Goal: Task Accomplishment & Management: Manage account settings

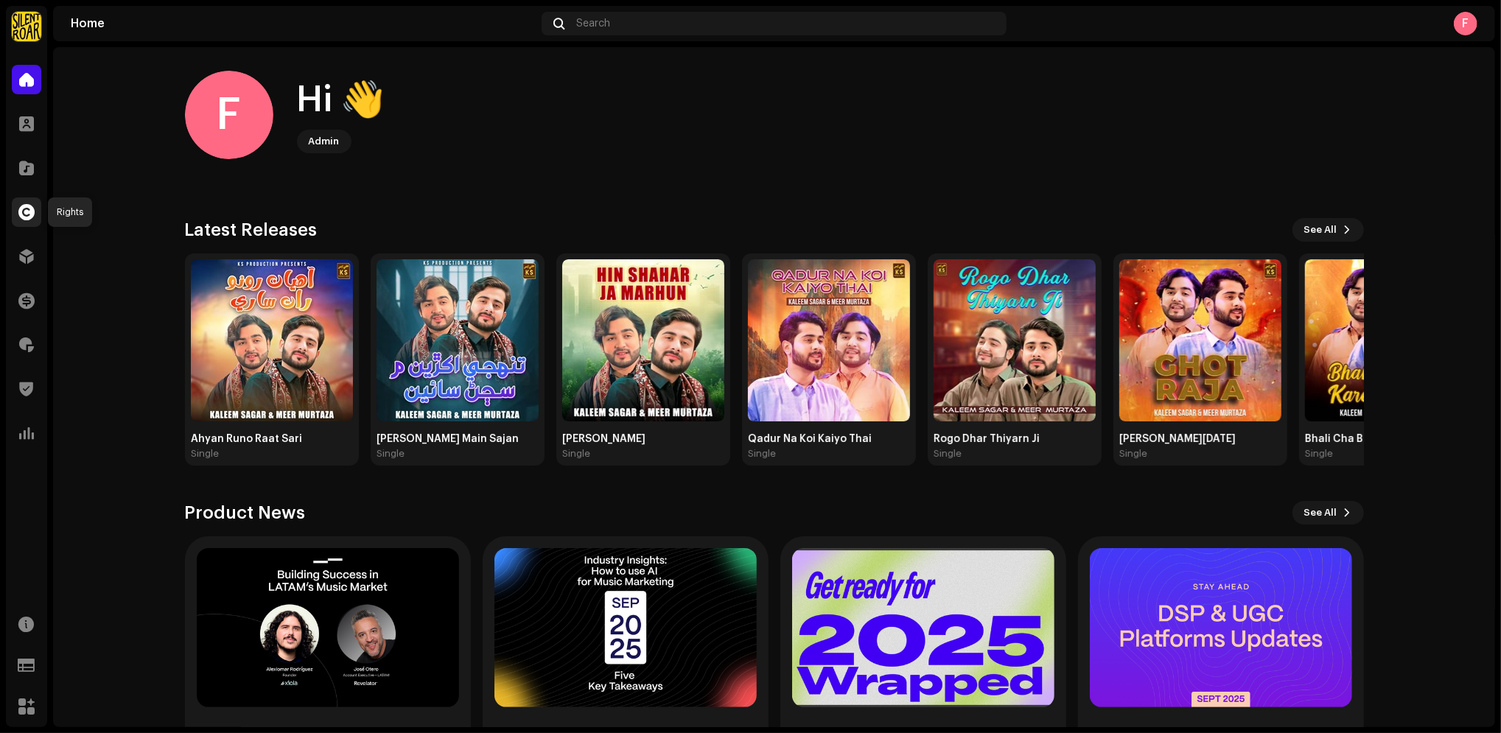
click at [24, 212] on span at bounding box center [26, 212] width 16 height 12
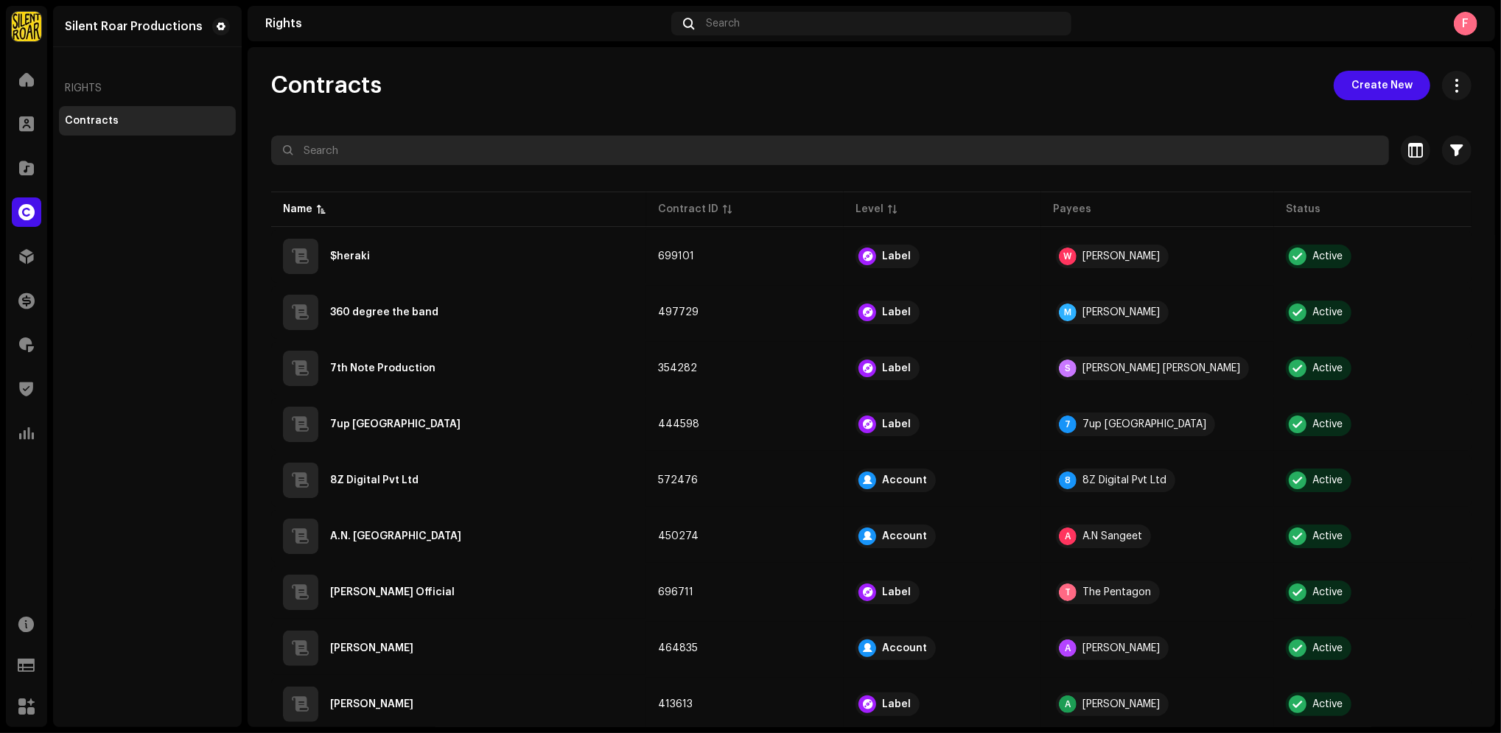
click at [356, 158] on input "text" at bounding box center [830, 150] width 1118 height 29
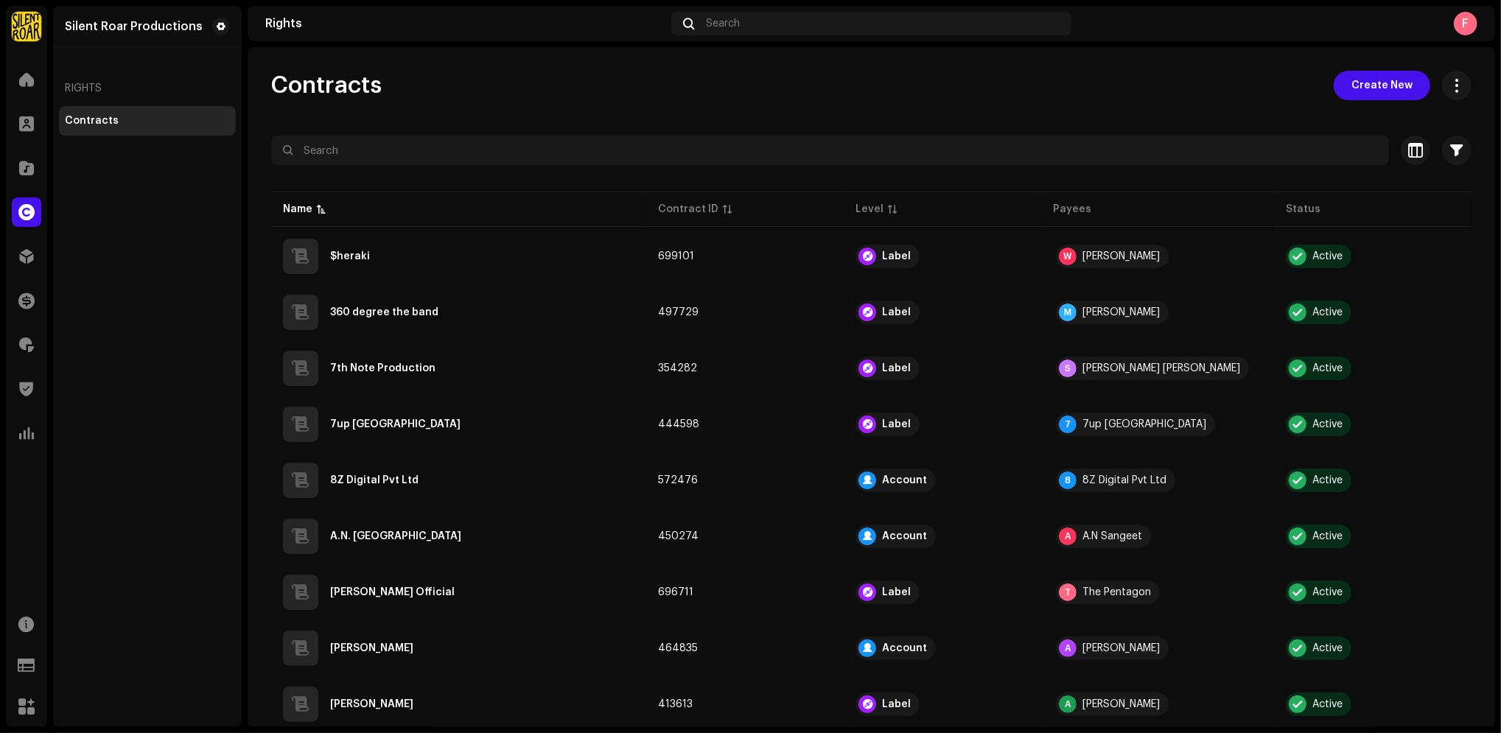
click at [27, 27] on img at bounding box center [26, 26] width 29 height 29
click at [242, 30] on button at bounding box center [245, 33] width 18 height 18
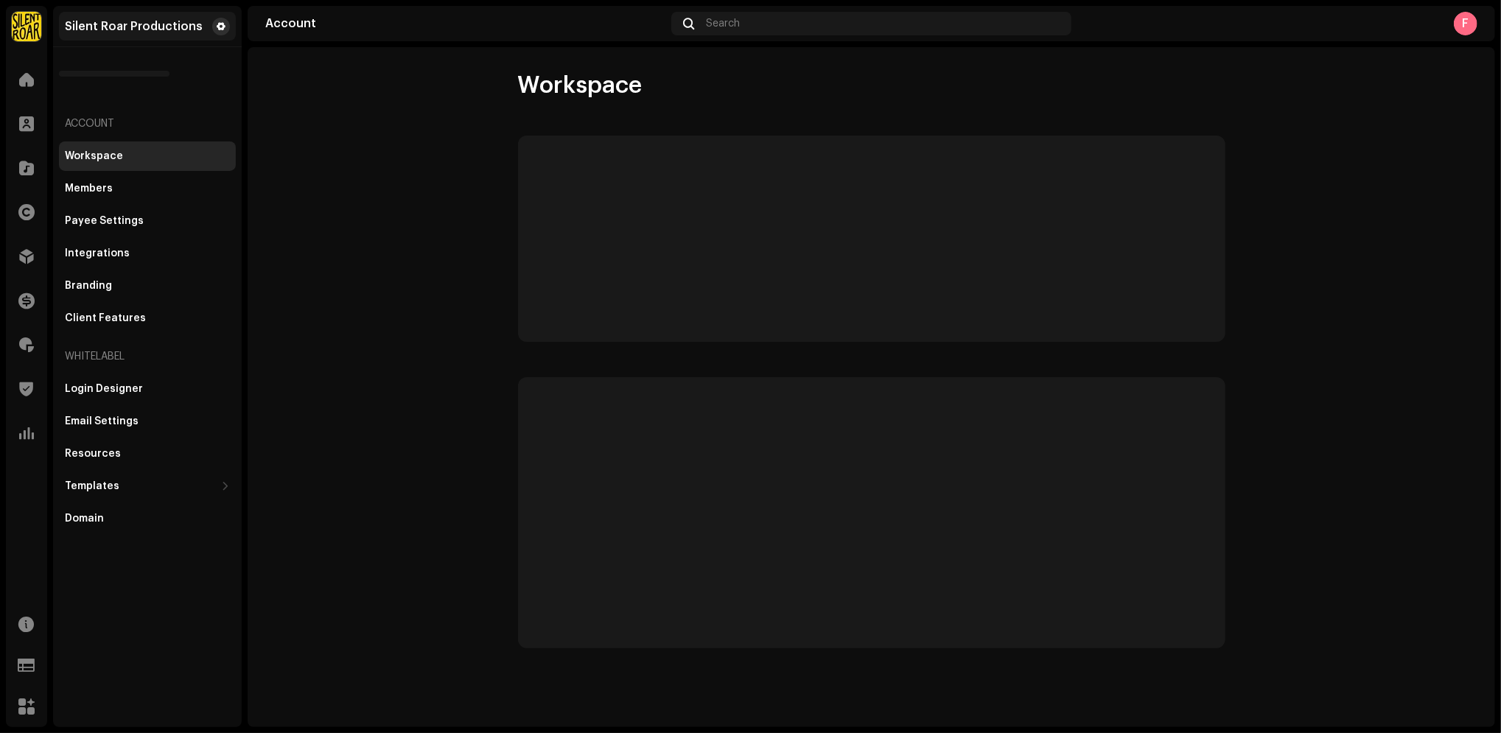
click at [214, 27] on button at bounding box center [221, 27] width 18 height 18
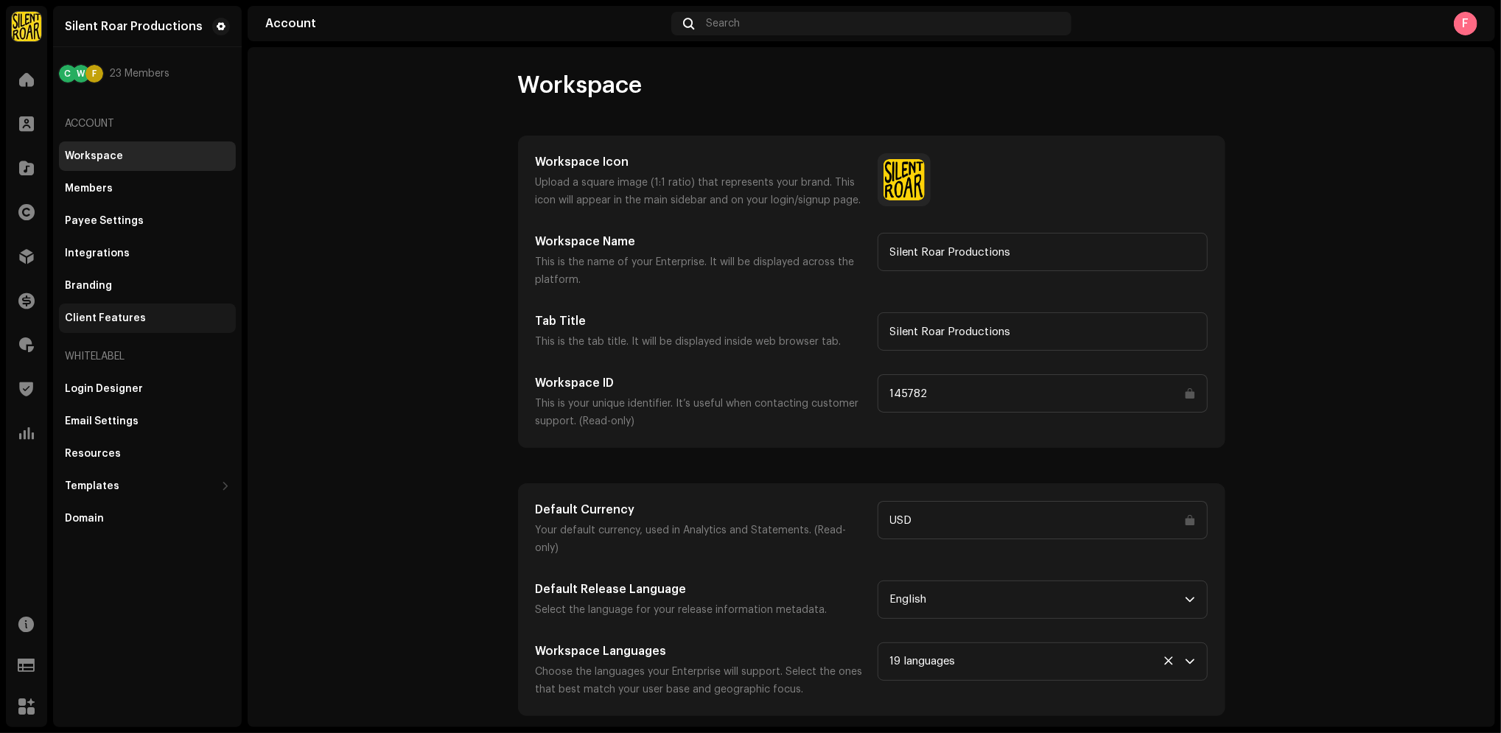
click at [122, 321] on div "Client Features" at bounding box center [105, 319] width 81 height 12
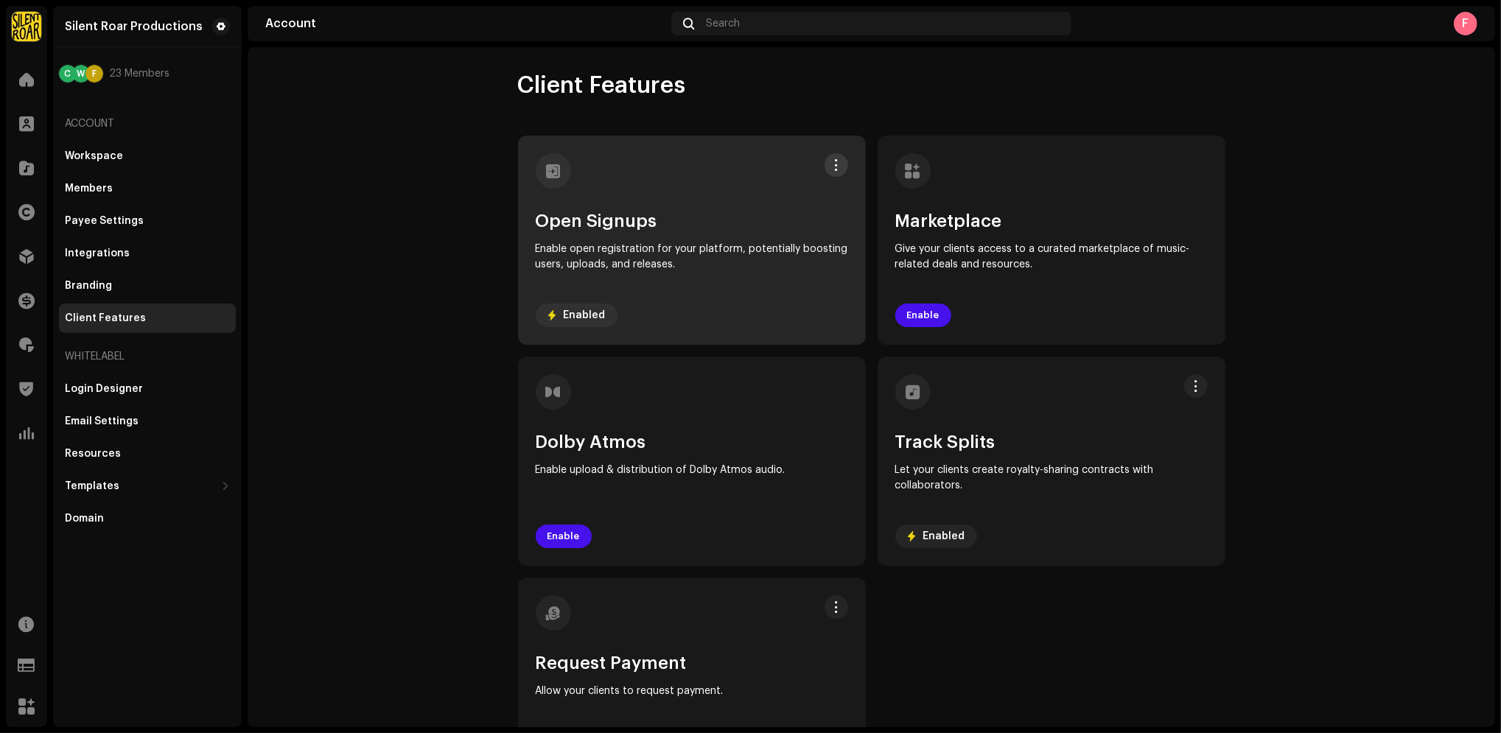
click at [839, 159] on button at bounding box center [837, 165] width 24 height 24
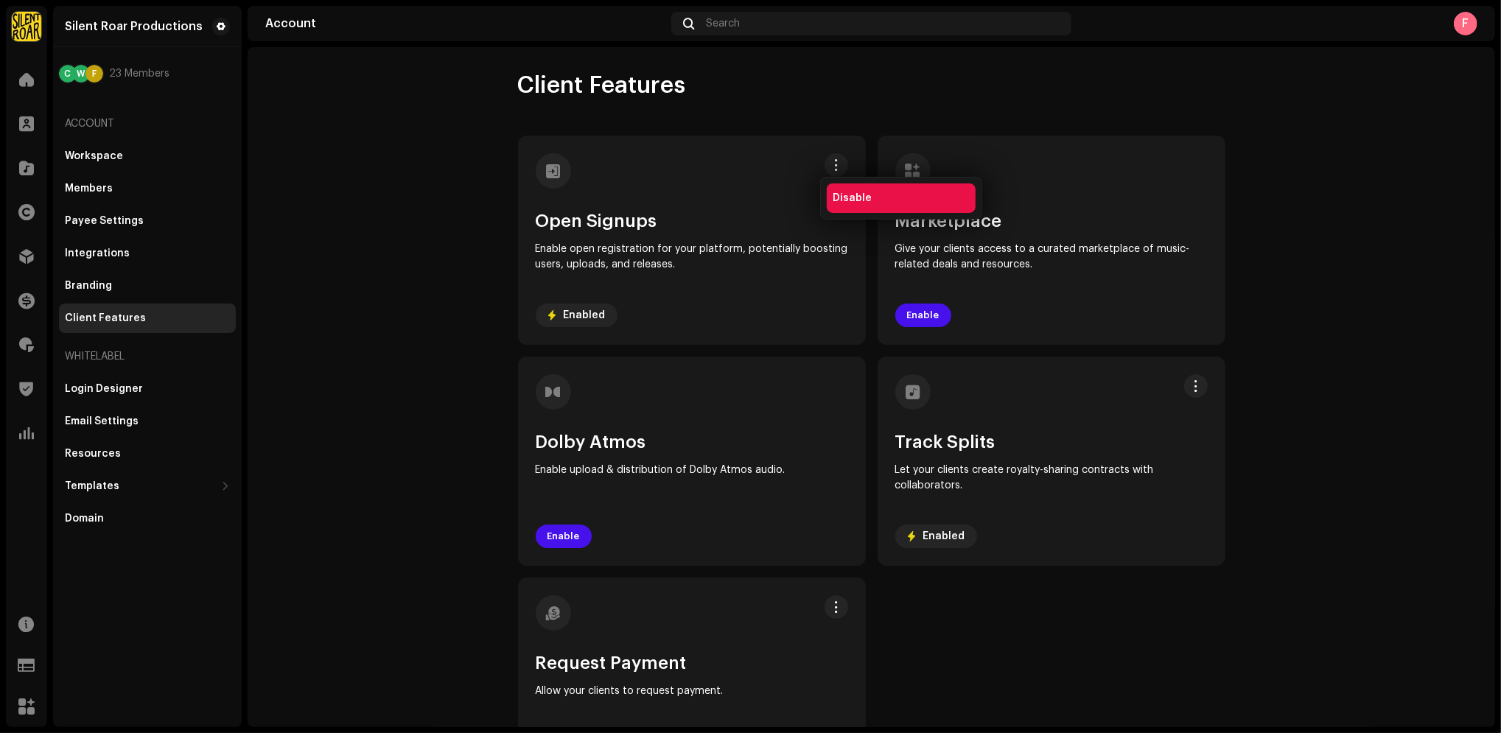
click at [842, 196] on span "Disable" at bounding box center [852, 198] width 39 height 12
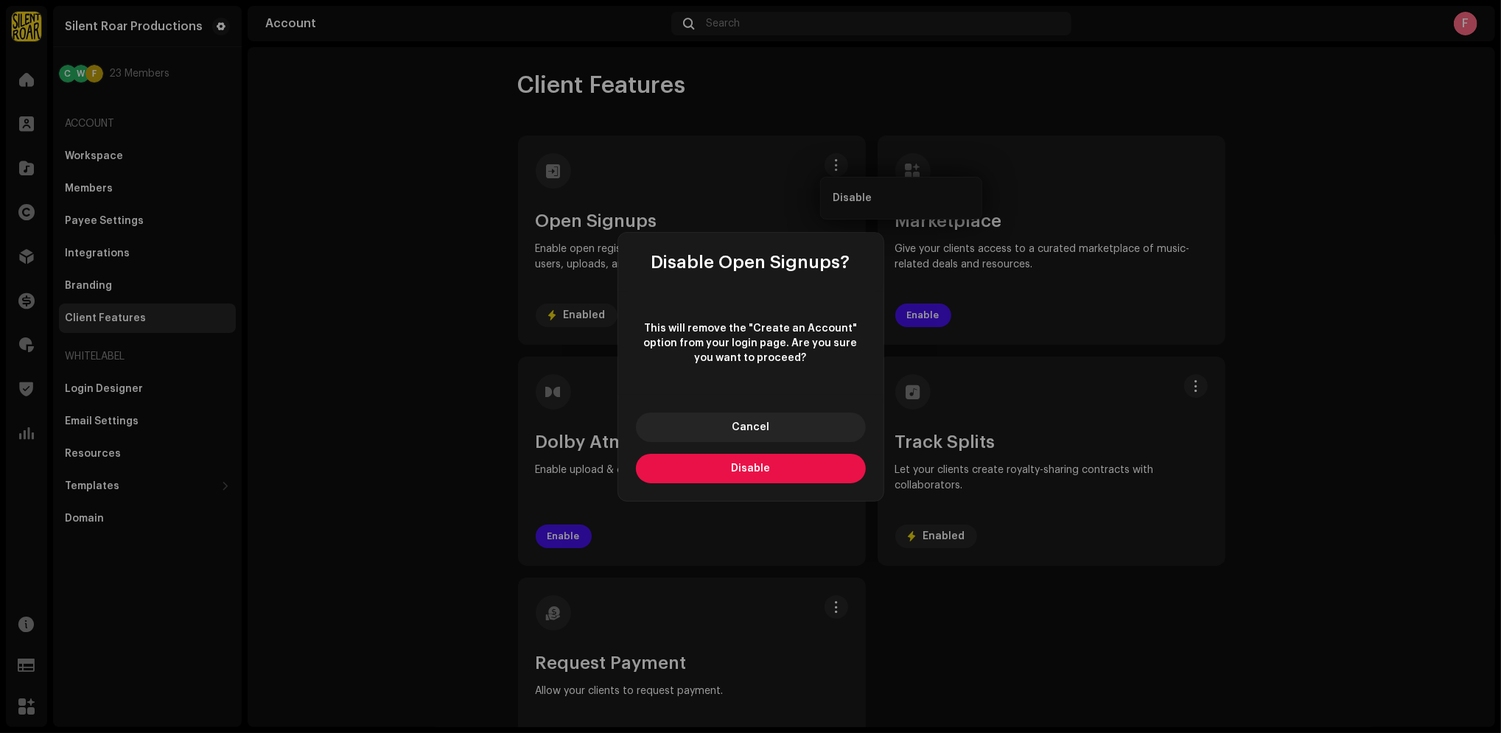
click at [723, 483] on button "Disable" at bounding box center [751, 468] width 230 height 29
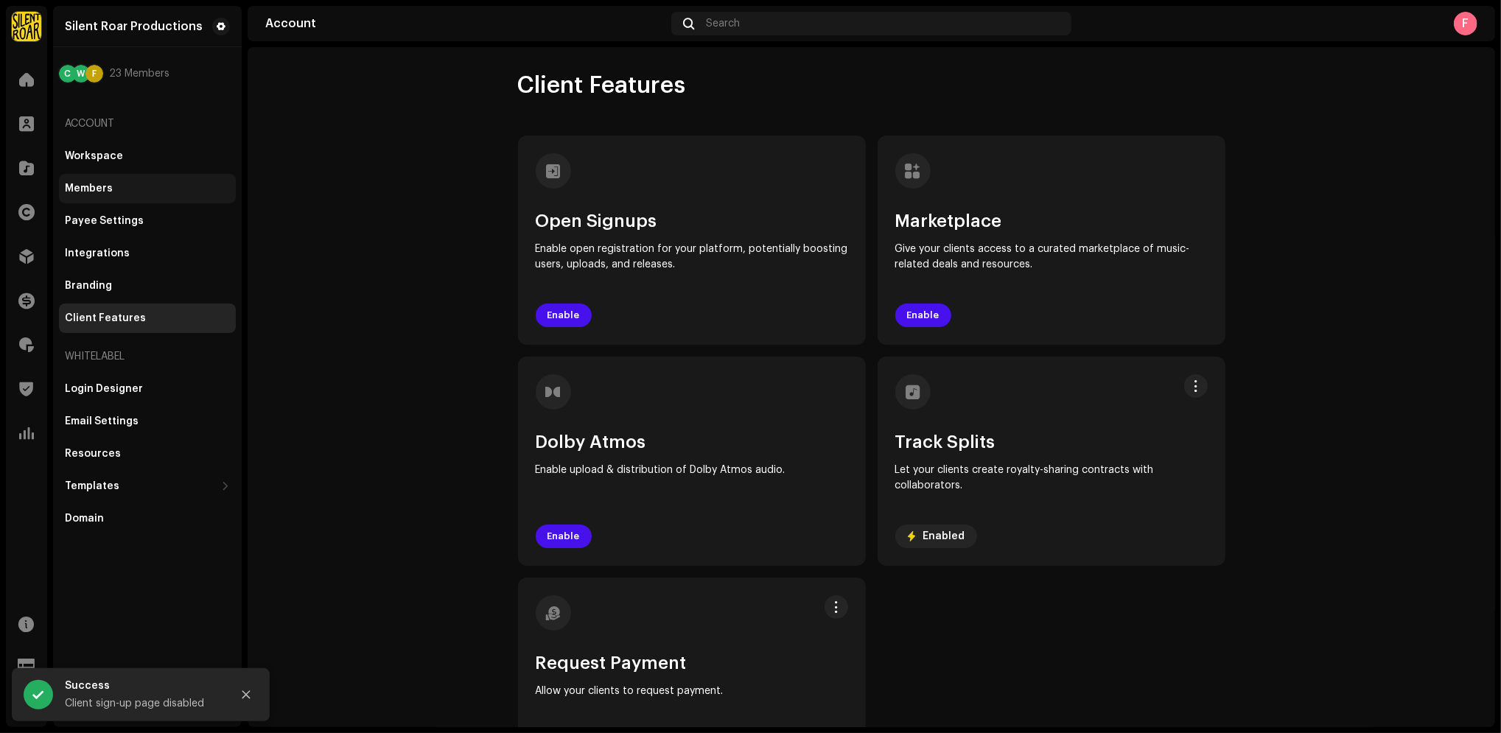
drag, startPoint x: 287, startPoint y: 262, endPoint x: 152, endPoint y: 178, distance: 159.5
click at [287, 262] on account-client-features "Client Features Open Signups Enable open registration for your platform, potent…" at bounding box center [872, 429] width 1248 height 716
click at [364, 130] on account-client-features "Client Features Open Signups Enable open registration for your platform, potent…" at bounding box center [872, 429] width 1248 height 716
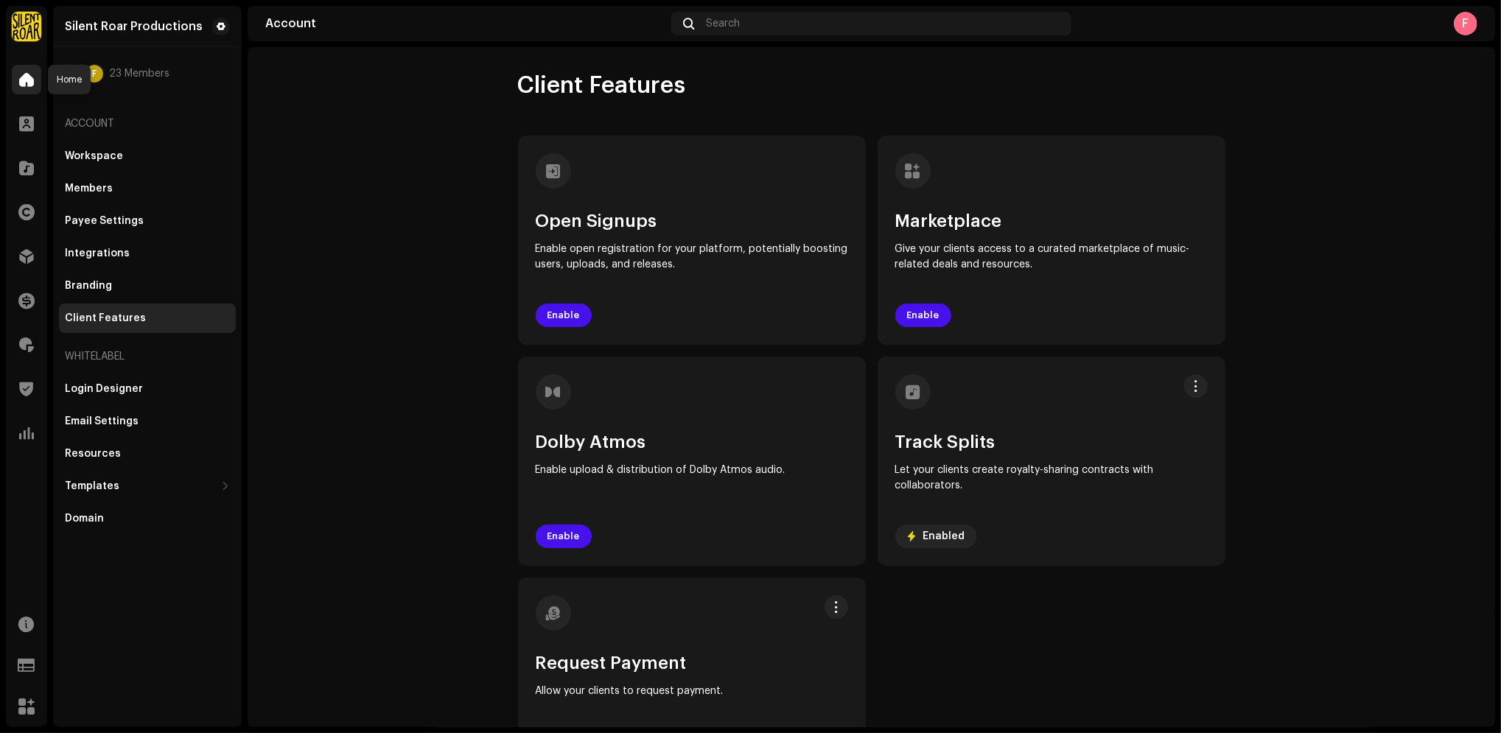
click at [19, 77] on span at bounding box center [26, 80] width 15 height 12
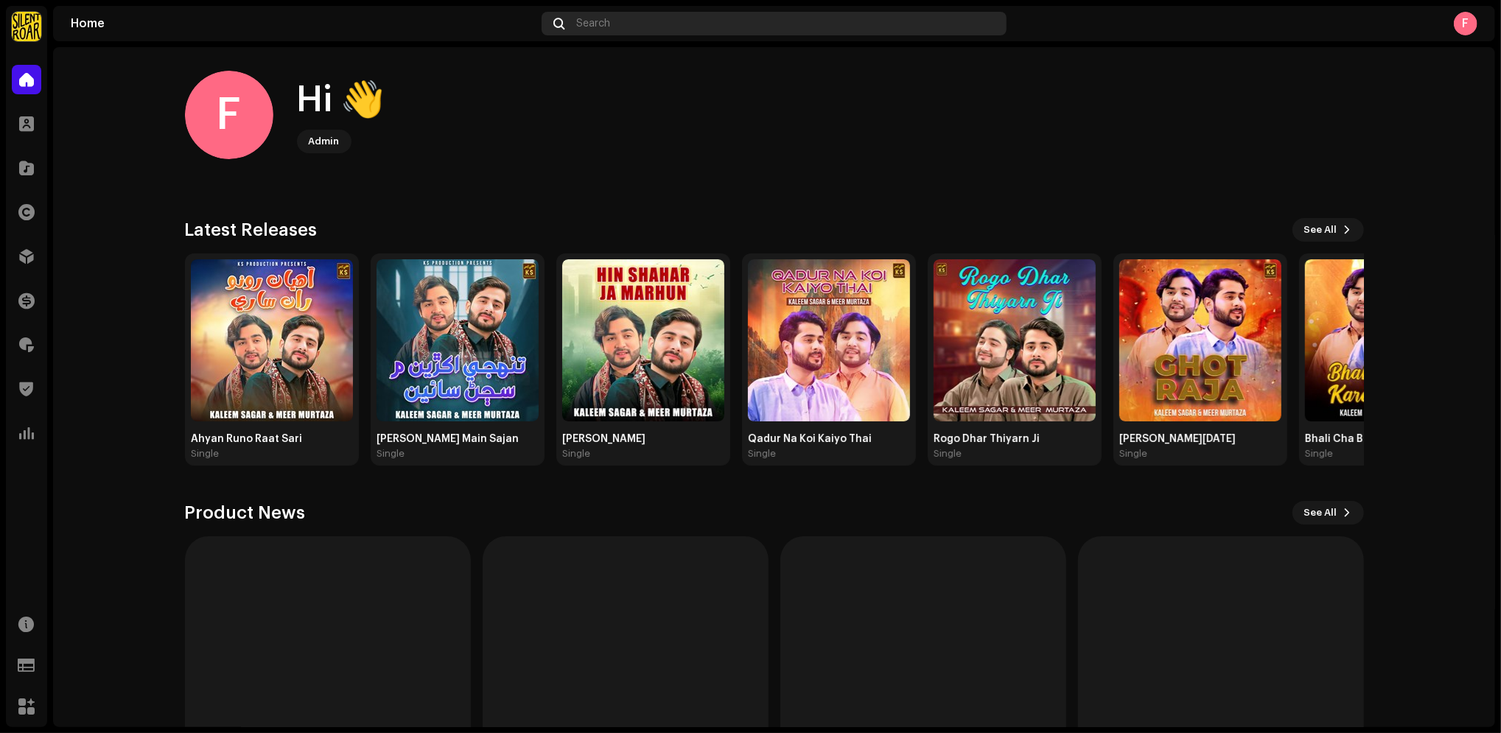
click at [688, 18] on div "Search" at bounding box center [774, 24] width 465 height 24
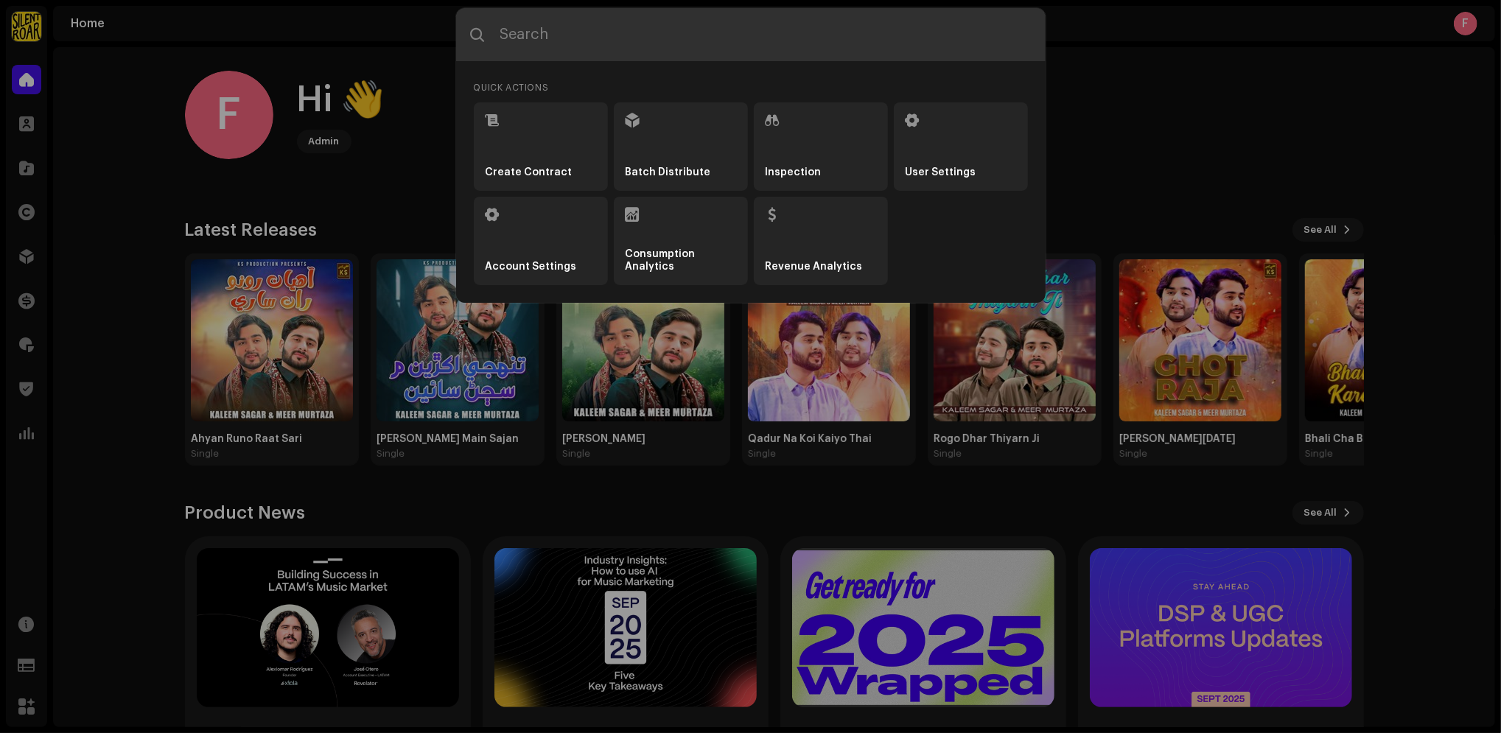
click at [598, 38] on input "text" at bounding box center [751, 34] width 590 height 53
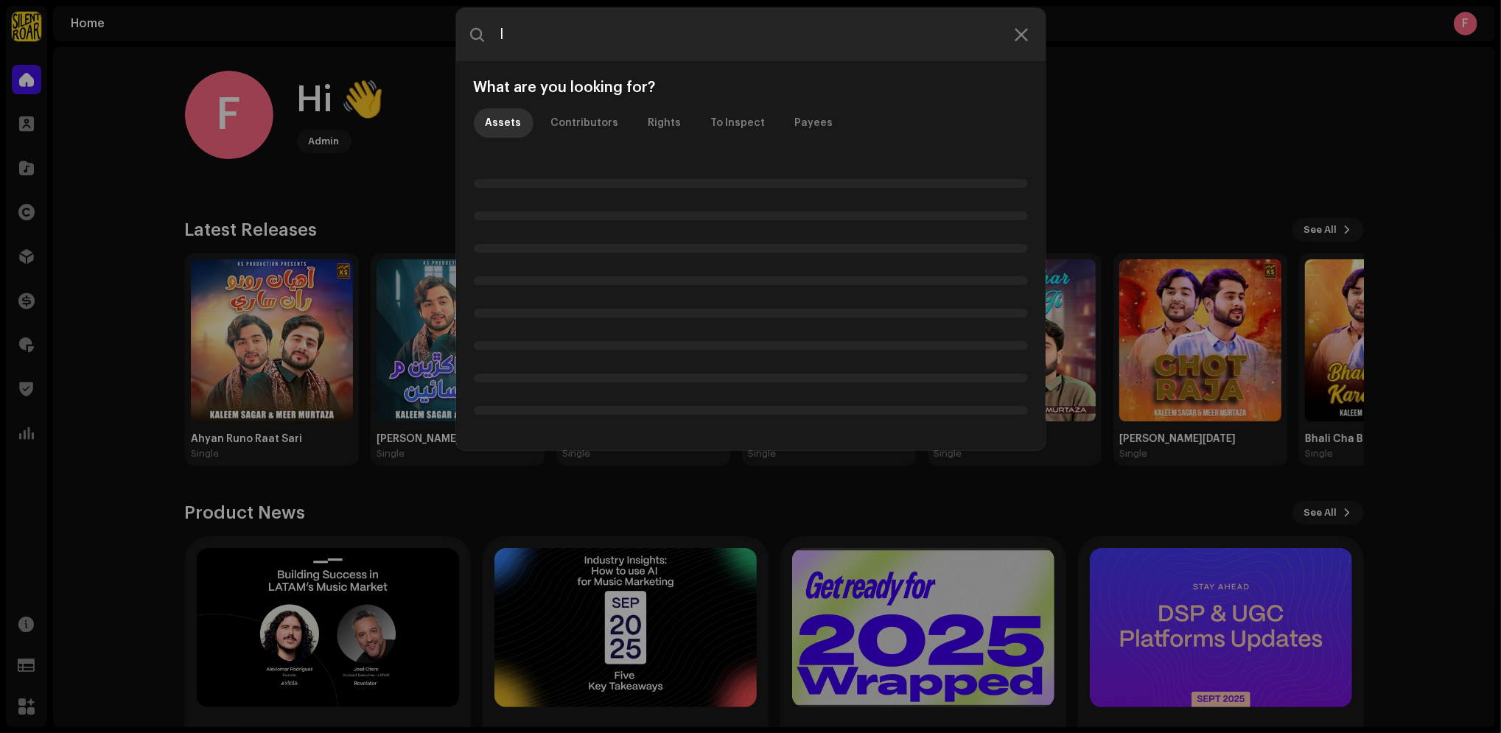
type input "I"
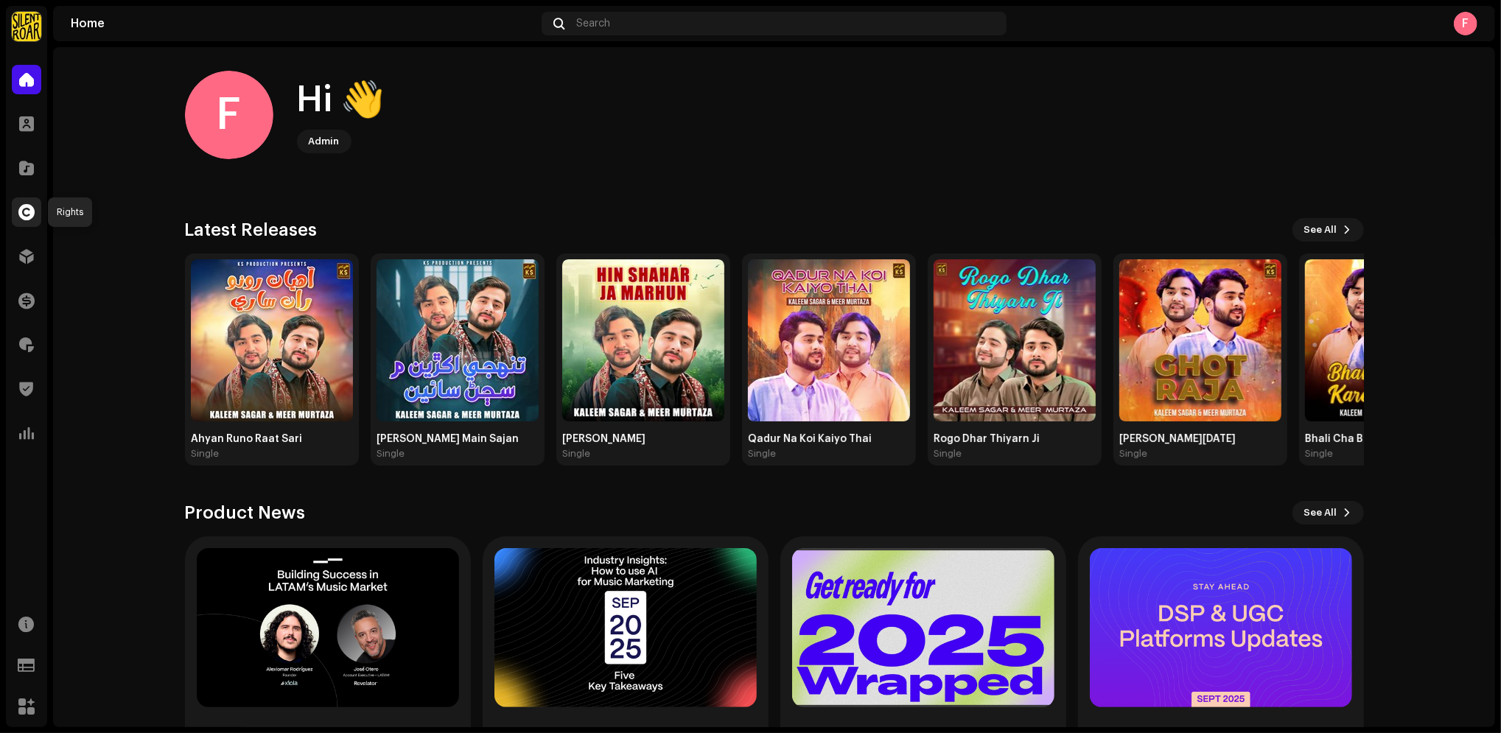
click at [31, 217] on span at bounding box center [26, 212] width 16 height 12
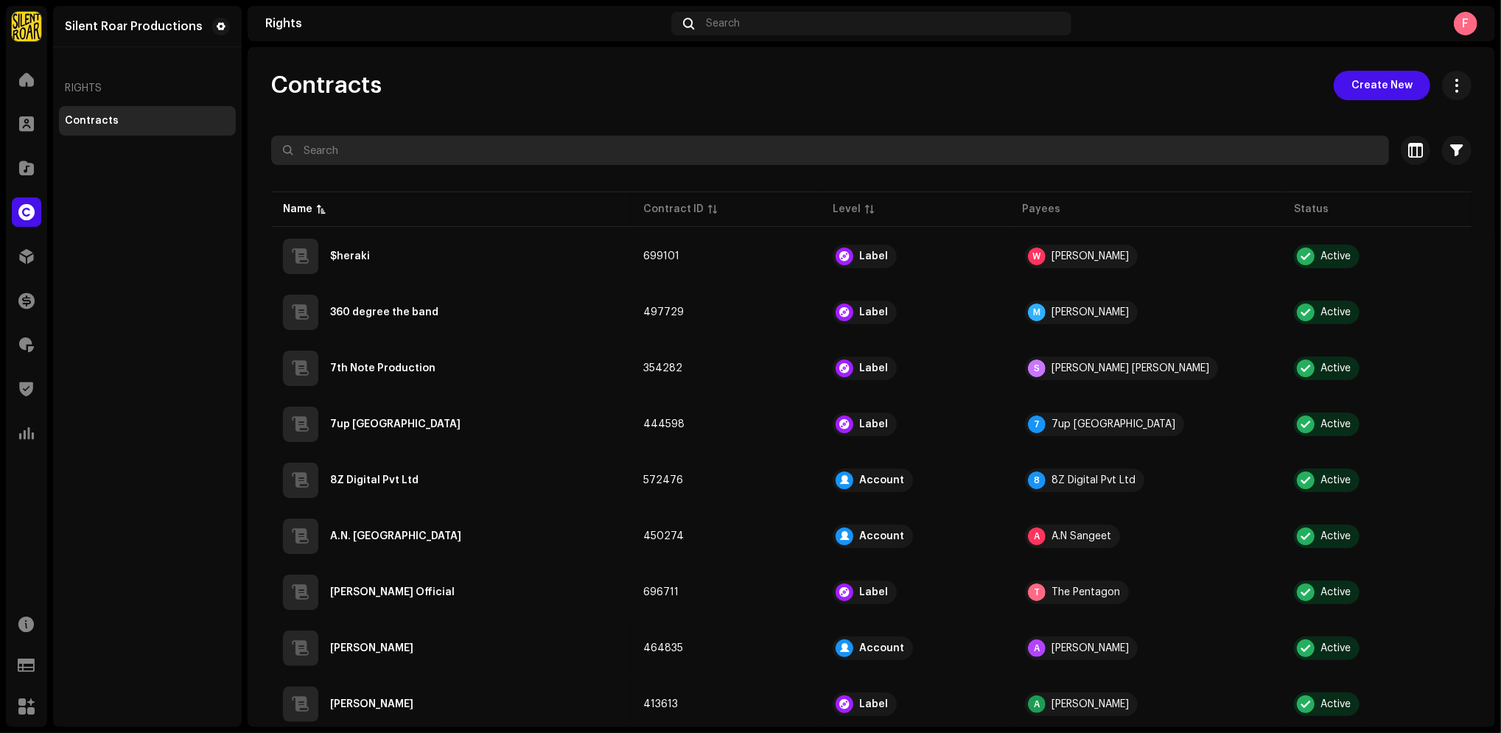
click at [351, 153] on input "text" at bounding box center [830, 150] width 1118 height 29
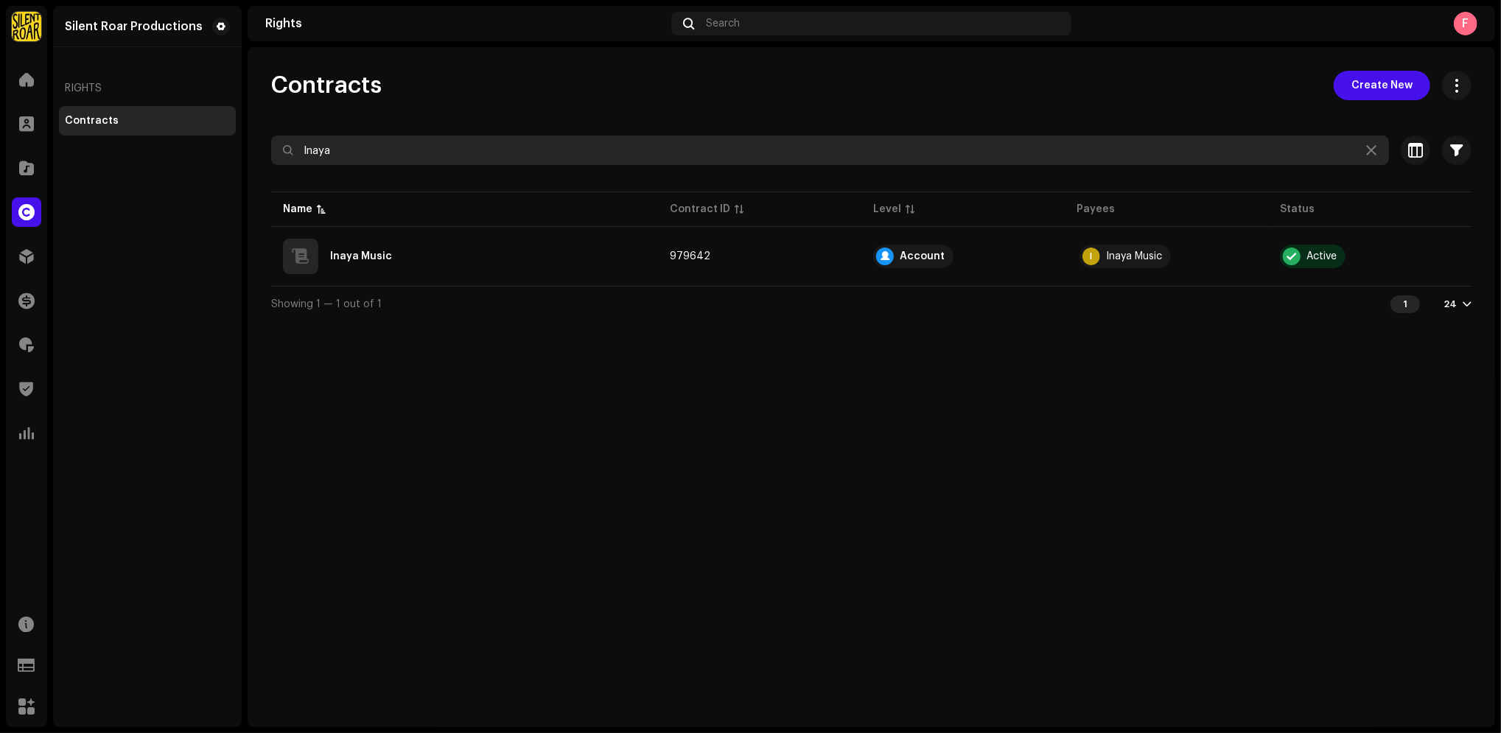
type input "Inaya"
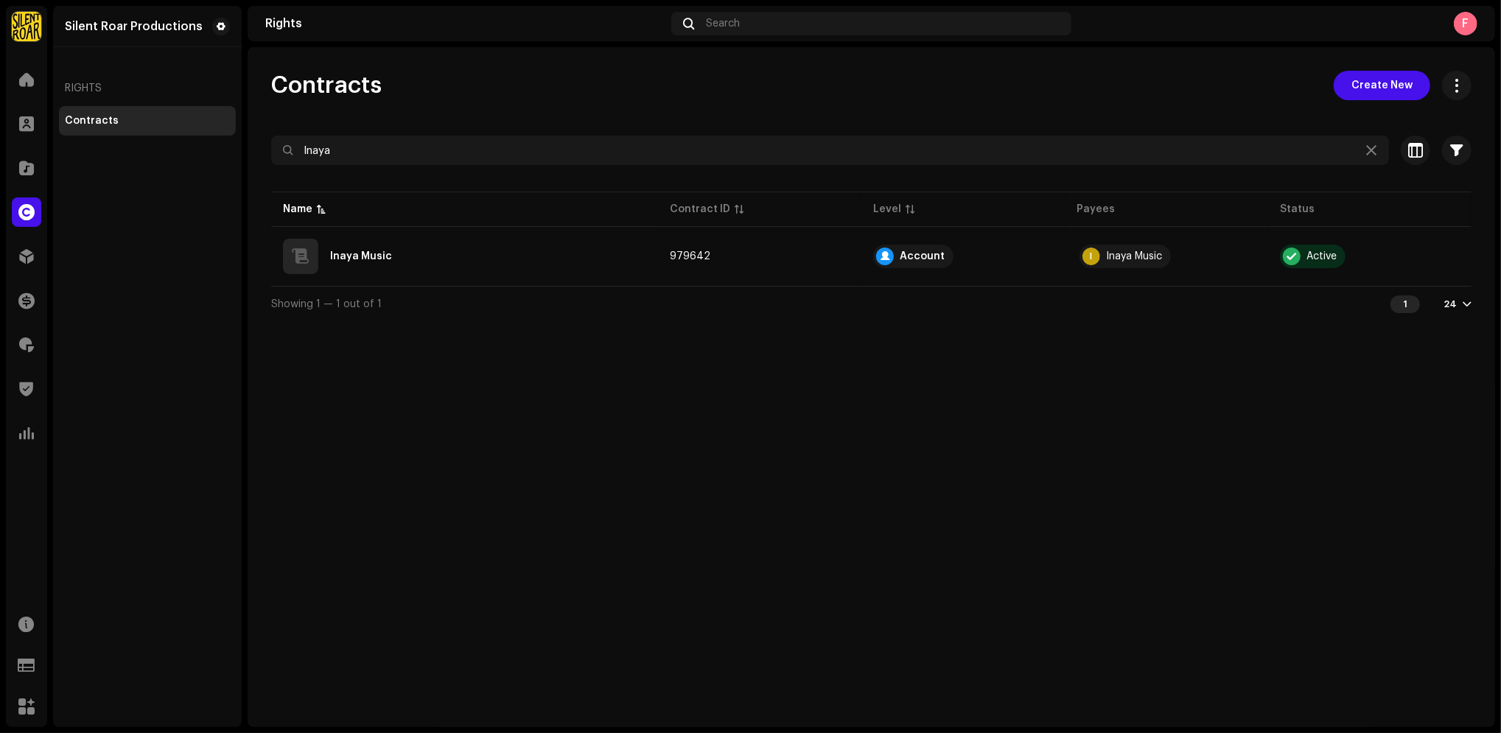
click at [1217, 460] on div "Contracts Create New Inaya Selected 0 Select all Options Filters Contract Level…" at bounding box center [872, 387] width 1248 height 680
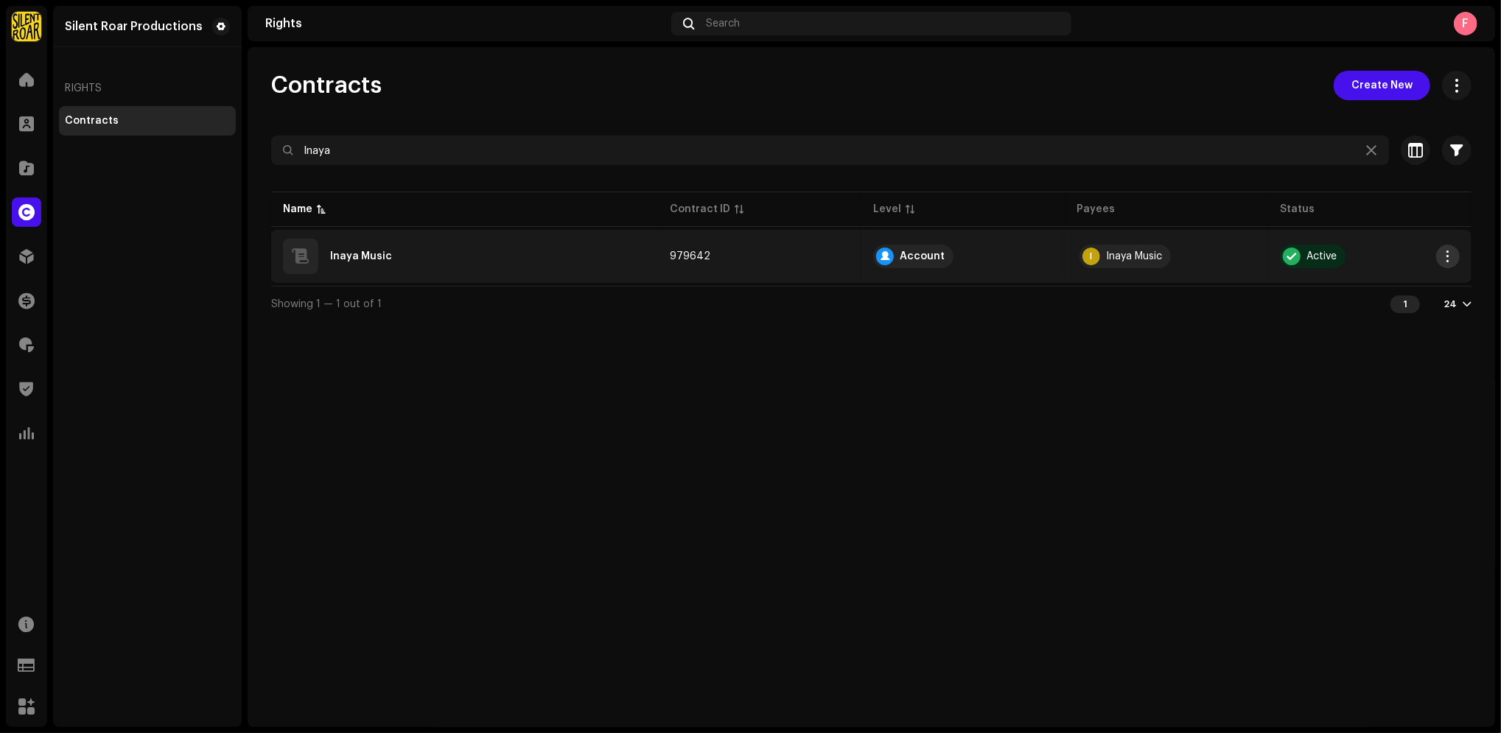
click at [1448, 248] on button "button" at bounding box center [1448, 257] width 24 height 24
drag, startPoint x: 1054, startPoint y: 511, endPoint x: 1004, endPoint y: 472, distance: 63.1
click at [1052, 511] on div "Contracts Create New Inaya Selected 0 Select all Options Filters Contract Level…" at bounding box center [872, 387] width 1248 height 680
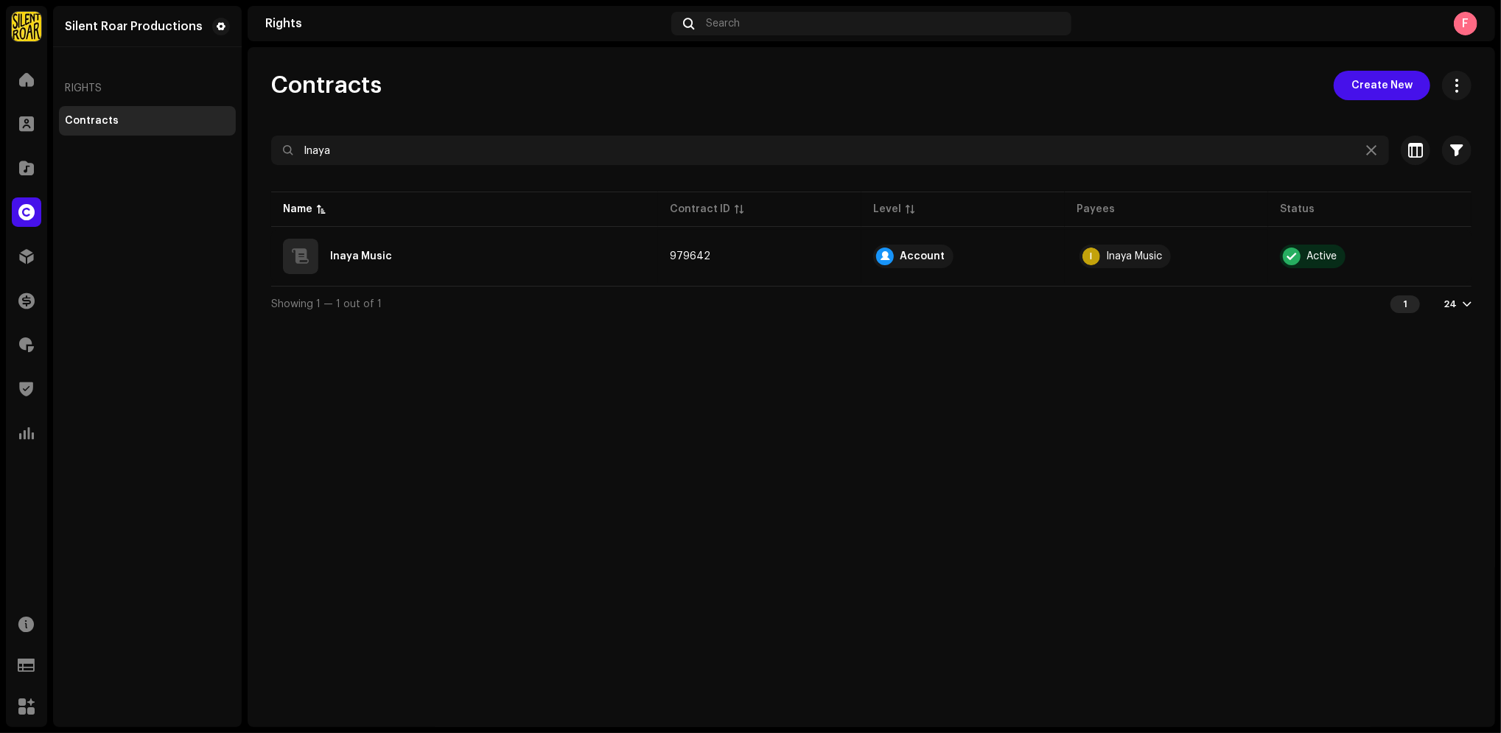
click at [1350, 446] on div "Contracts Create New Inaya Selected 0 Select all Options Filters Contract Level…" at bounding box center [872, 387] width 1248 height 680
drag, startPoint x: 758, startPoint y: 385, endPoint x: 751, endPoint y: 380, distance: 9.0
click at [758, 385] on div "Contracts Create New Inaya Selected 0 Select all Options Filters Contract Level…" at bounding box center [872, 387] width 1248 height 680
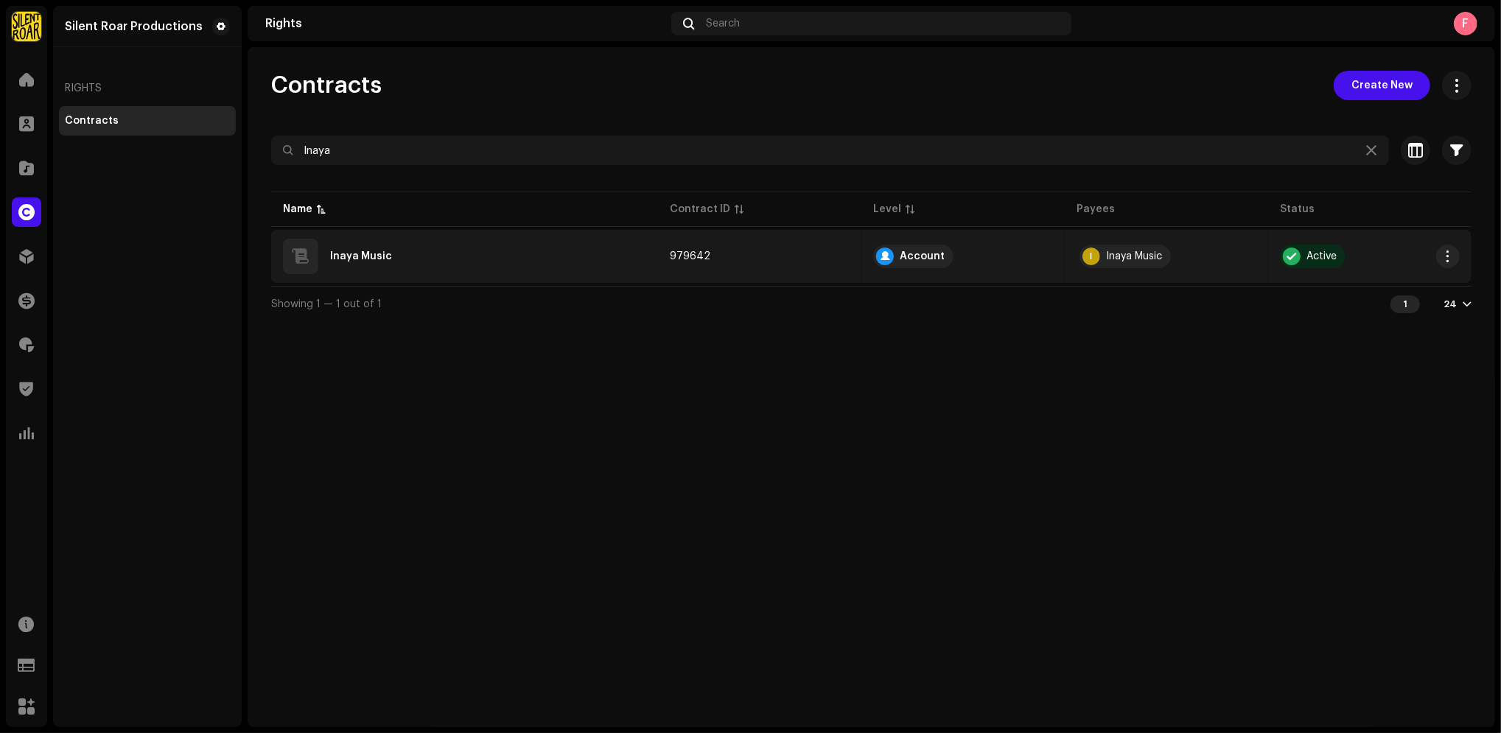
click at [548, 267] on div "Inaya Music" at bounding box center [464, 256] width 363 height 35
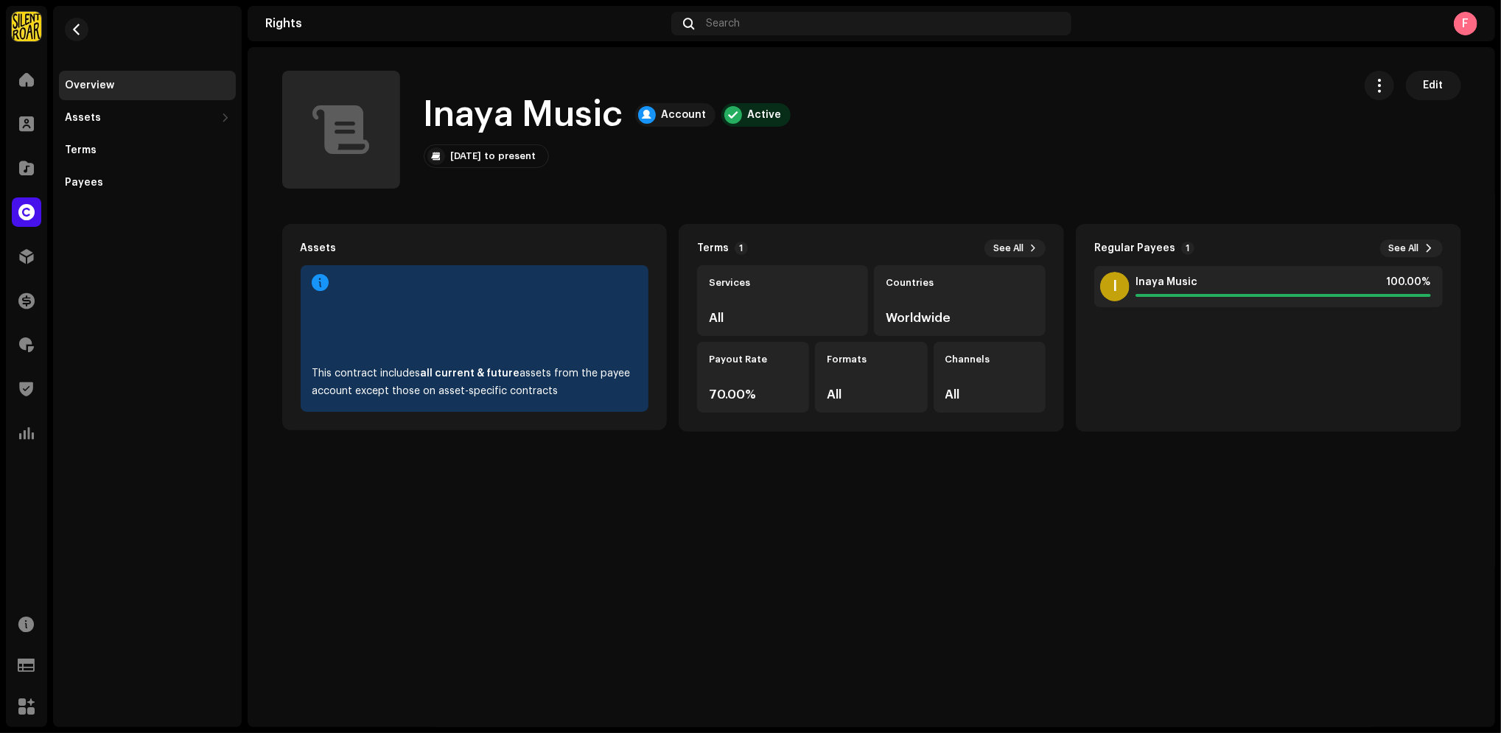
click at [750, 391] on div "70.00%" at bounding box center [753, 394] width 88 height 13
click at [1428, 244] on span at bounding box center [1429, 248] width 9 height 12
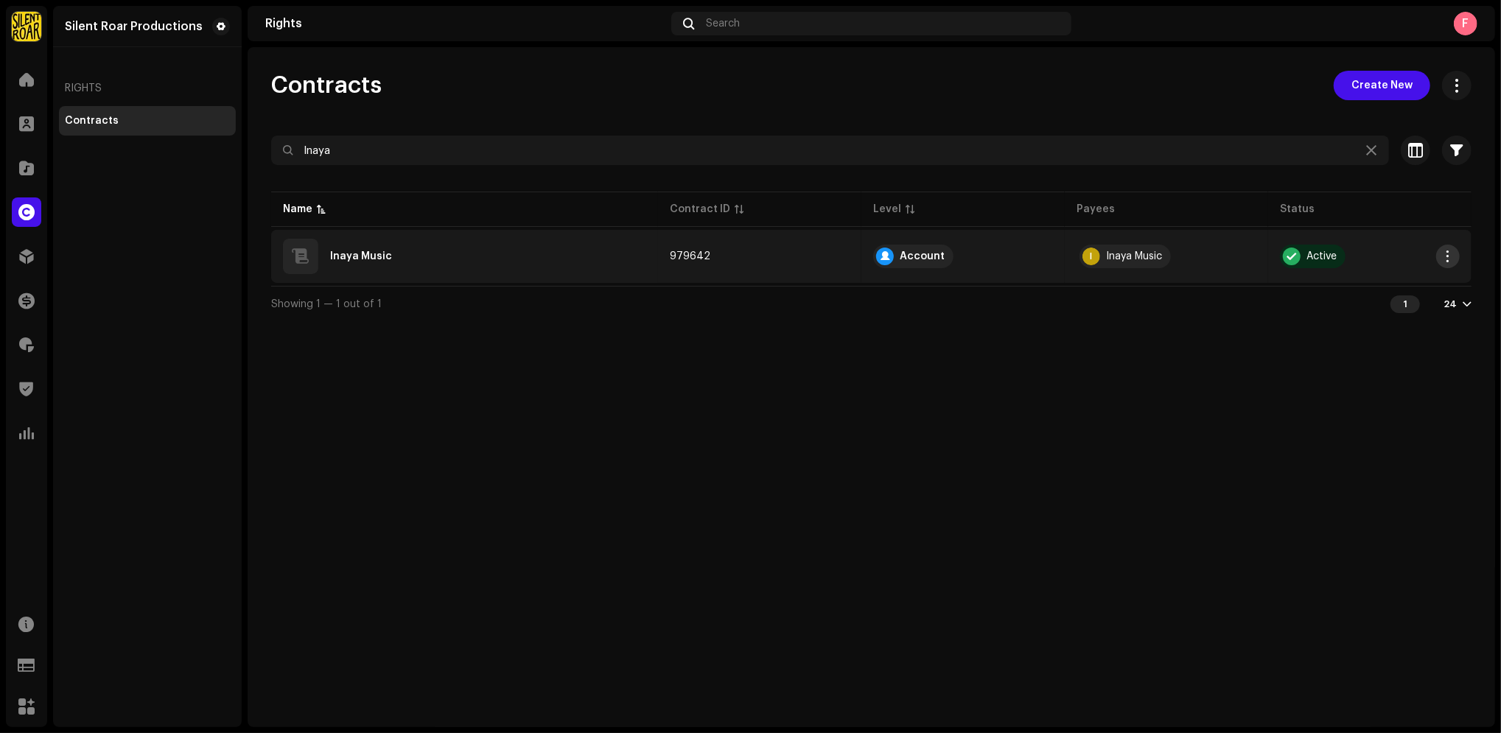
click at [1448, 254] on span "button" at bounding box center [1448, 257] width 11 height 12
click at [1092, 380] on div "Contracts Create New Inaya Selected 0 Select all Options Filters Contract Level…" at bounding box center [872, 387] width 1248 height 680
click at [1455, 255] on button "button" at bounding box center [1448, 257] width 24 height 24
drag, startPoint x: 715, startPoint y: 399, endPoint x: 709, endPoint y: 393, distance: 8.3
click at [713, 399] on div "Contracts Create New Inaya Selected 0 Select all Options Filters Contract Level…" at bounding box center [872, 387] width 1248 height 680
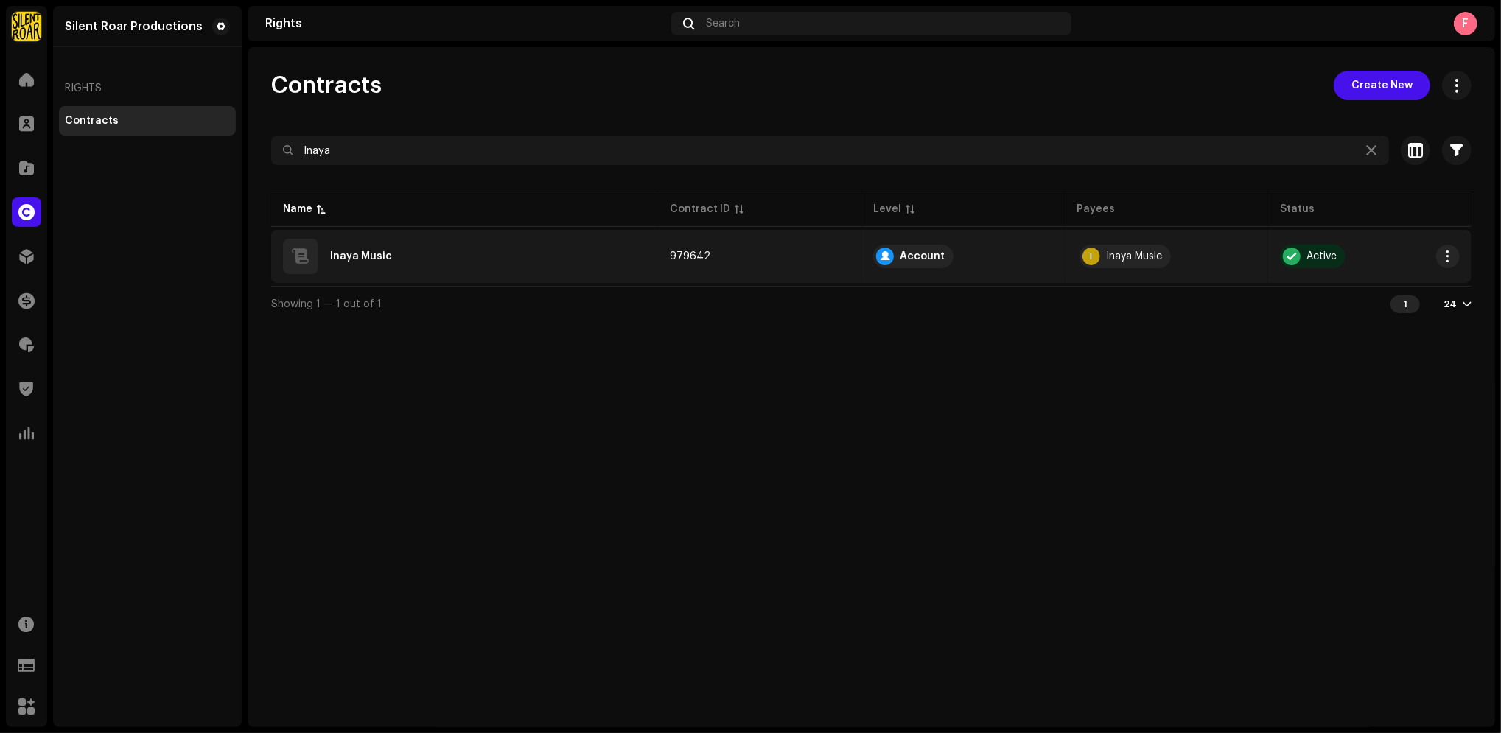
click at [725, 248] on td "979642" at bounding box center [759, 256] width 203 height 53
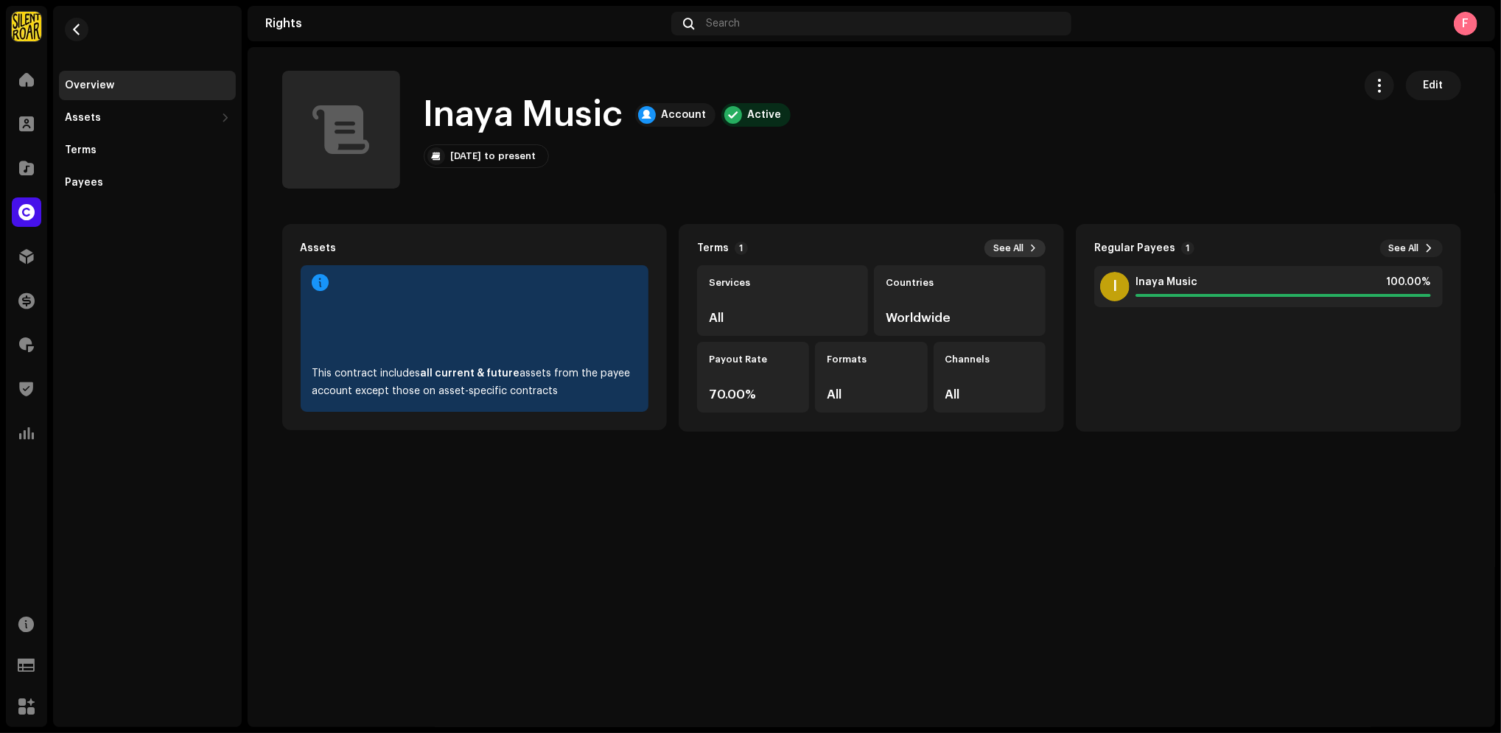
click at [1028, 248] on button "See All" at bounding box center [1015, 249] width 61 height 18
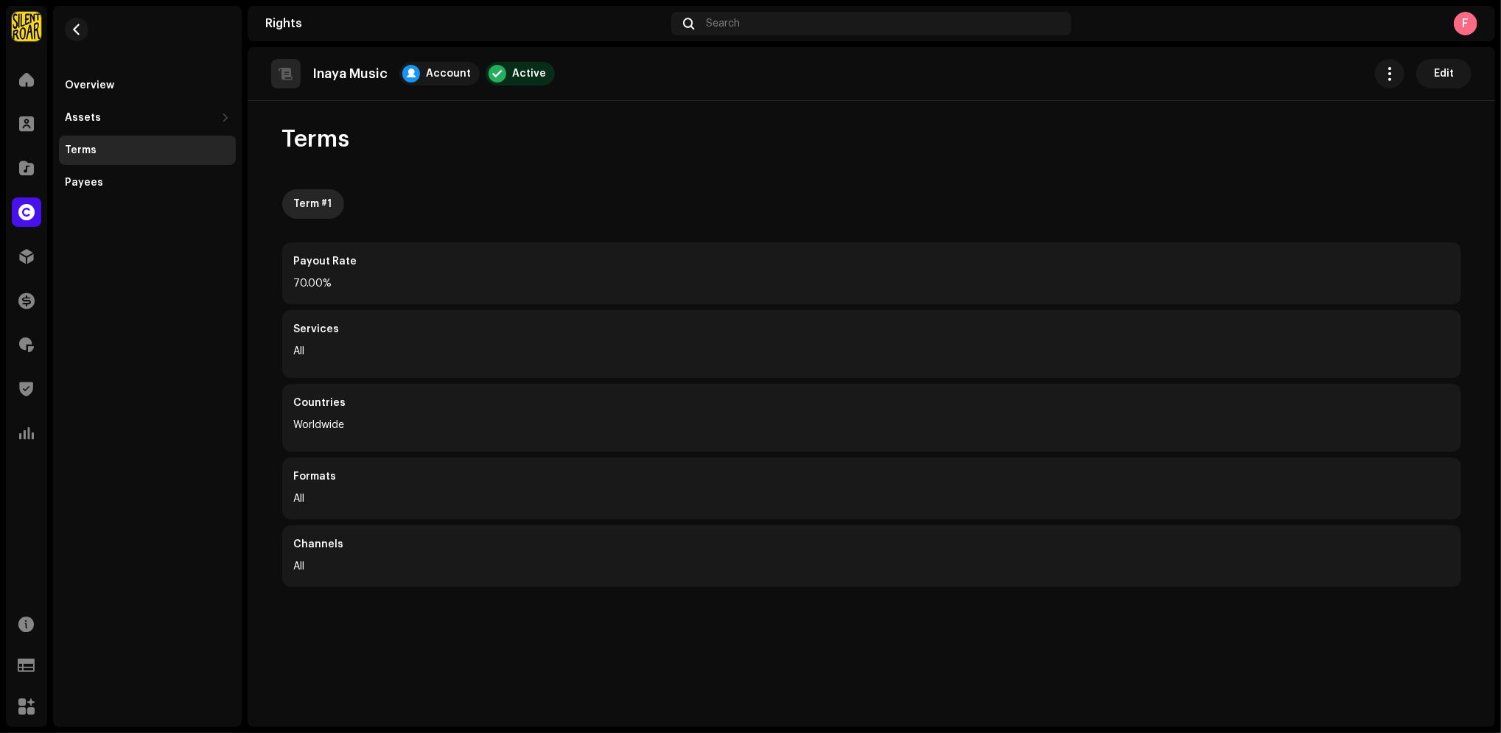
click at [96, 35] on div "Overview Assets Releases Tracks Terms Payees" at bounding box center [147, 102] width 189 height 192
click at [85, 30] on button "button" at bounding box center [77, 30] width 24 height 24
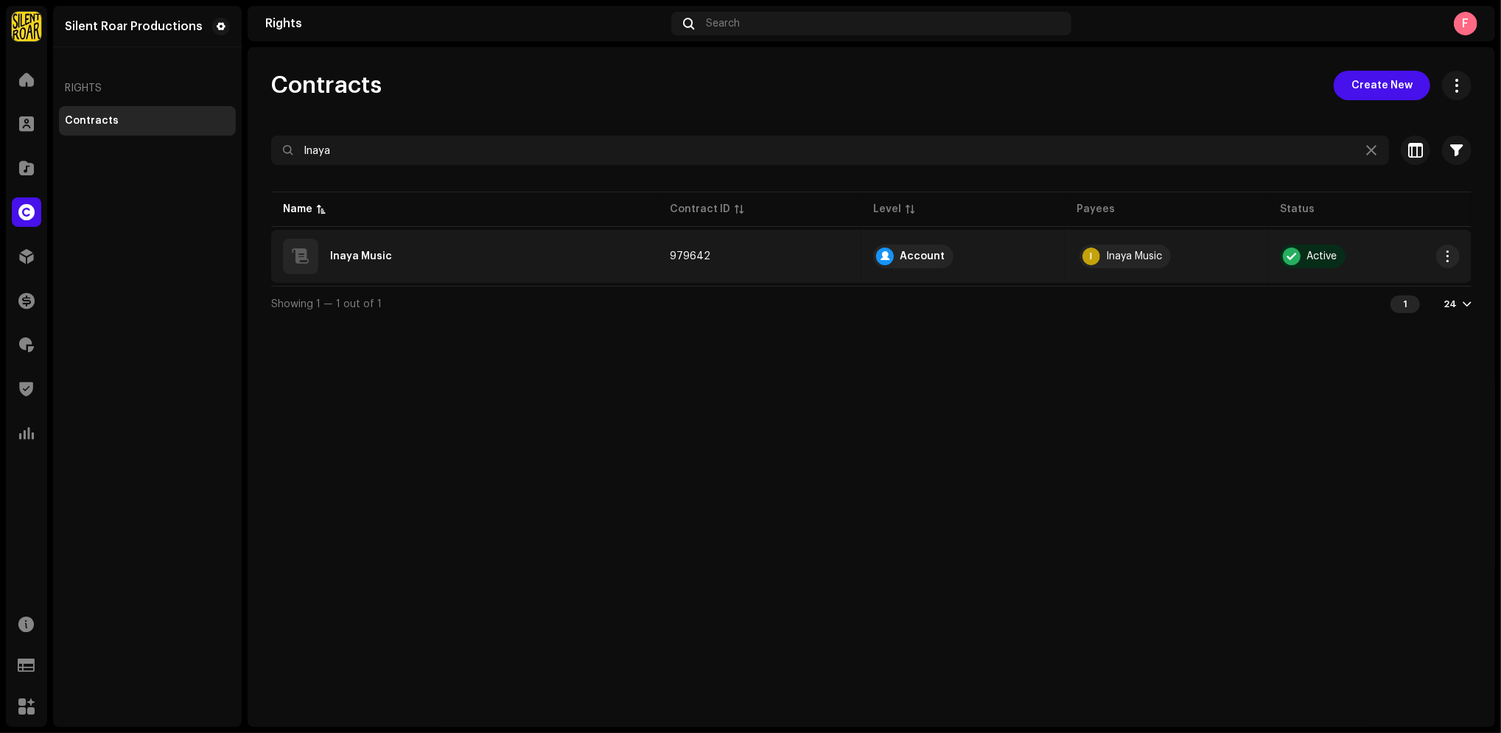
click at [469, 243] on div "Inaya Music" at bounding box center [464, 256] width 363 height 35
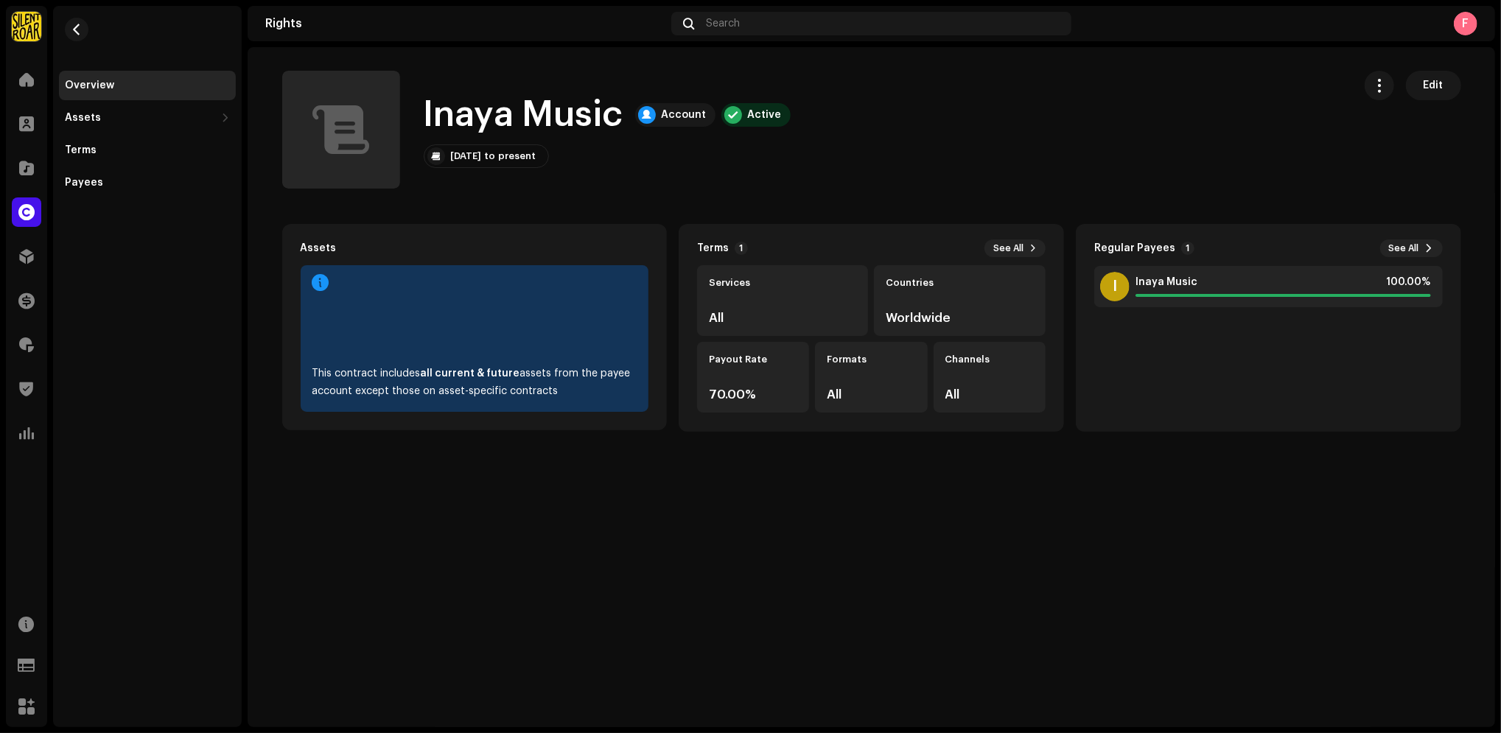
click at [732, 408] on div "Payout Rate 70.00%" at bounding box center [753, 377] width 112 height 71
click at [739, 248] on p-badge "1" at bounding box center [741, 248] width 13 height 13
click at [1440, 91] on span "Edit" at bounding box center [1434, 85] width 20 height 29
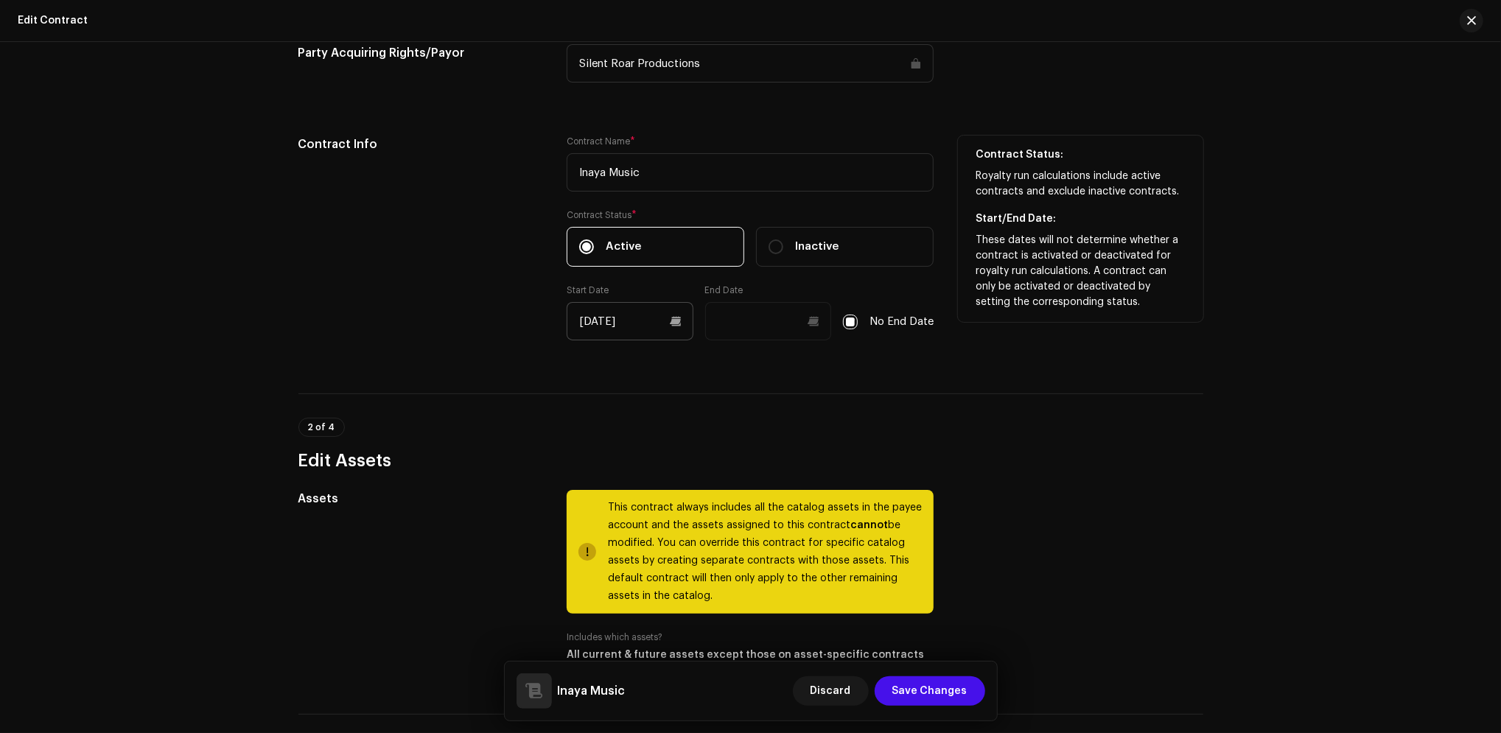
scroll to position [295, 0]
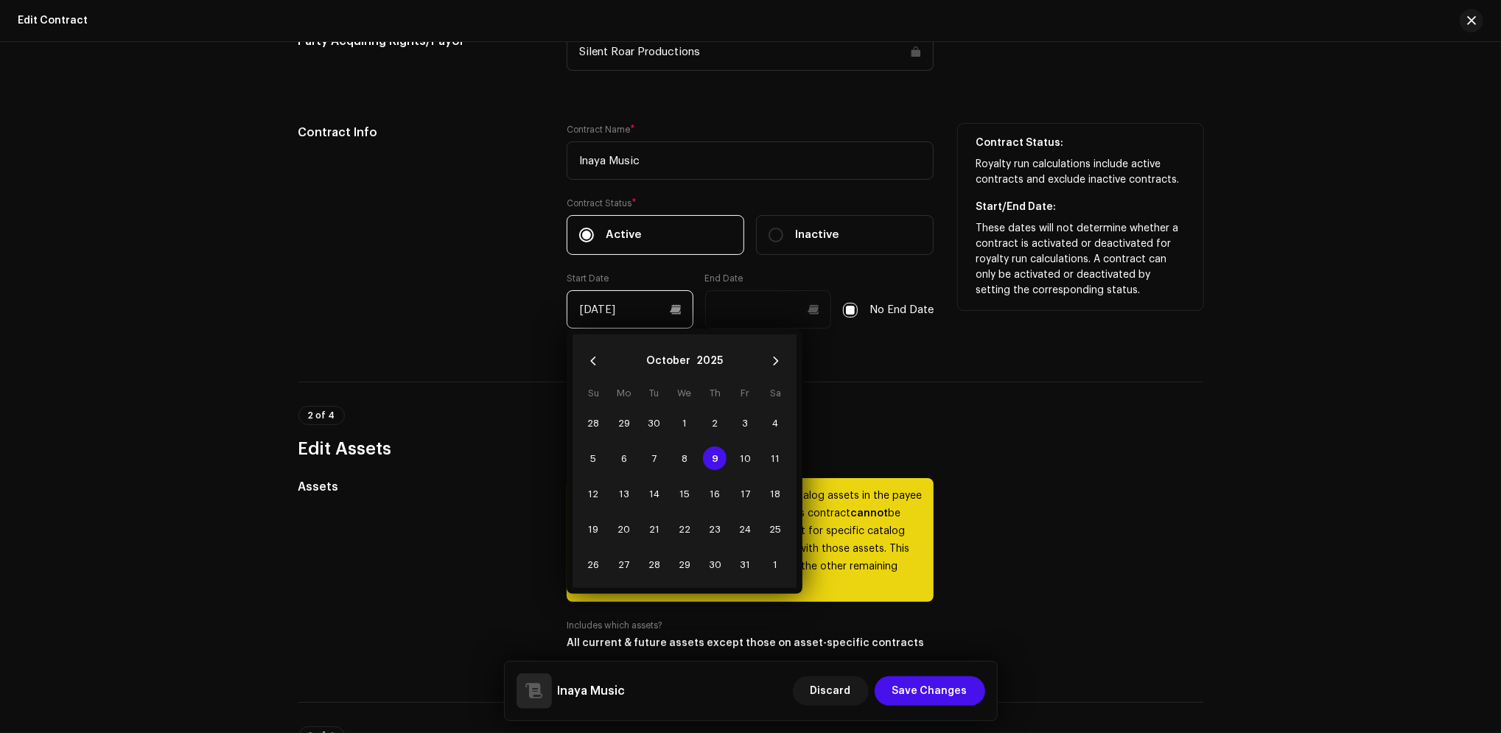
click at [673, 323] on input "[DATE]" at bounding box center [630, 309] width 127 height 38
click at [588, 363] on icon "Previous Month" at bounding box center [593, 361] width 10 height 10
click at [739, 496] on span "19" at bounding box center [745, 494] width 24 height 24
type input "[DATE]"
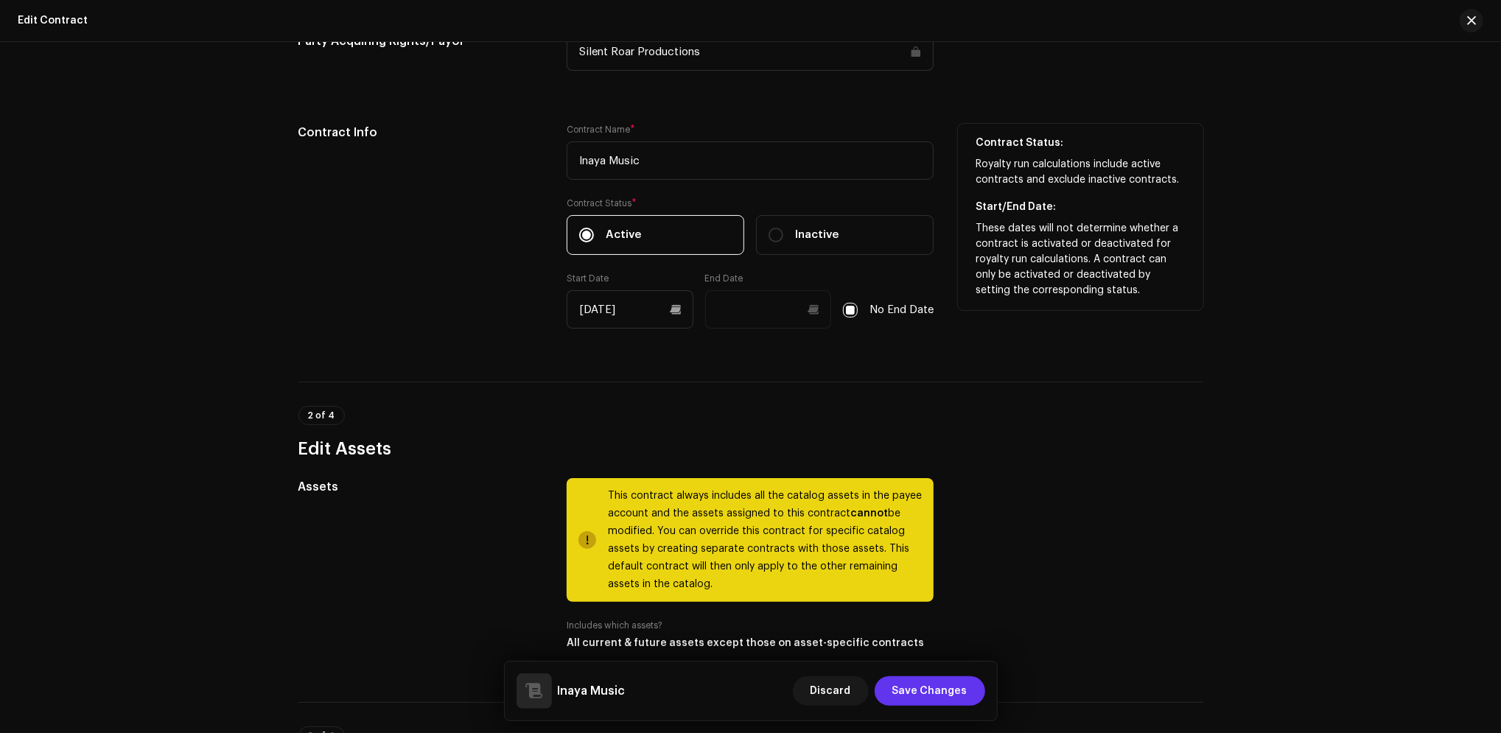
click at [952, 694] on span "Save Changes" at bounding box center [930, 691] width 75 height 29
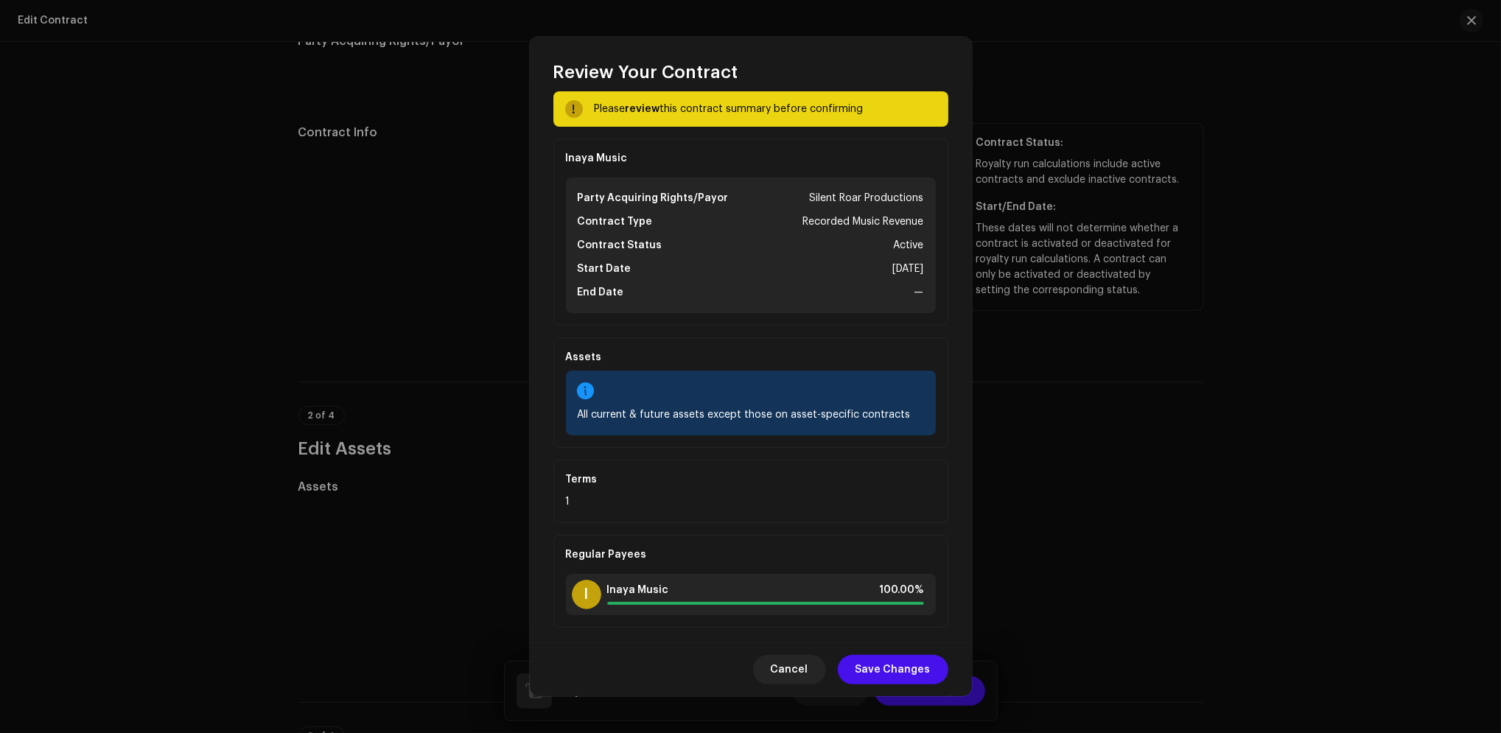
scroll to position [25, 0]
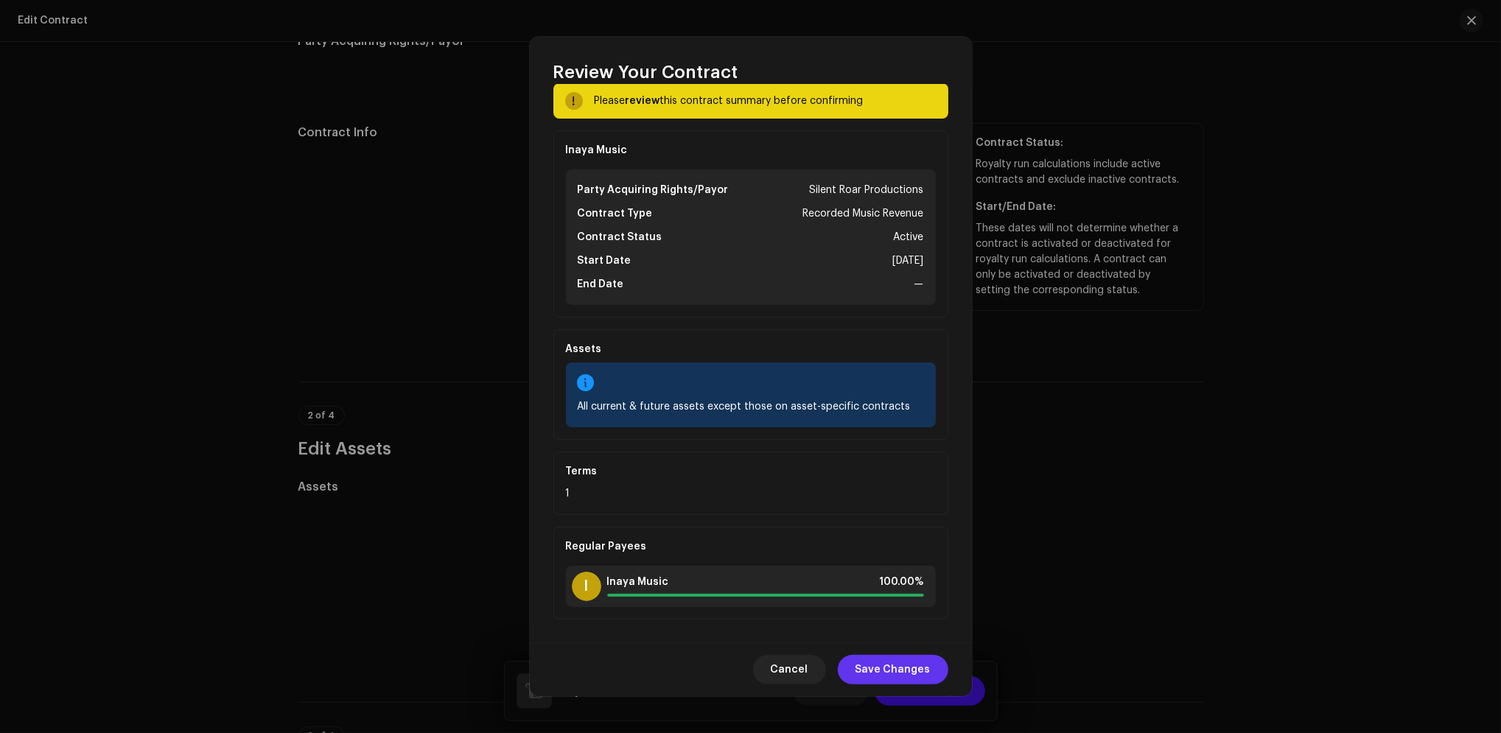
click at [881, 668] on span "Save Changes" at bounding box center [893, 669] width 75 height 29
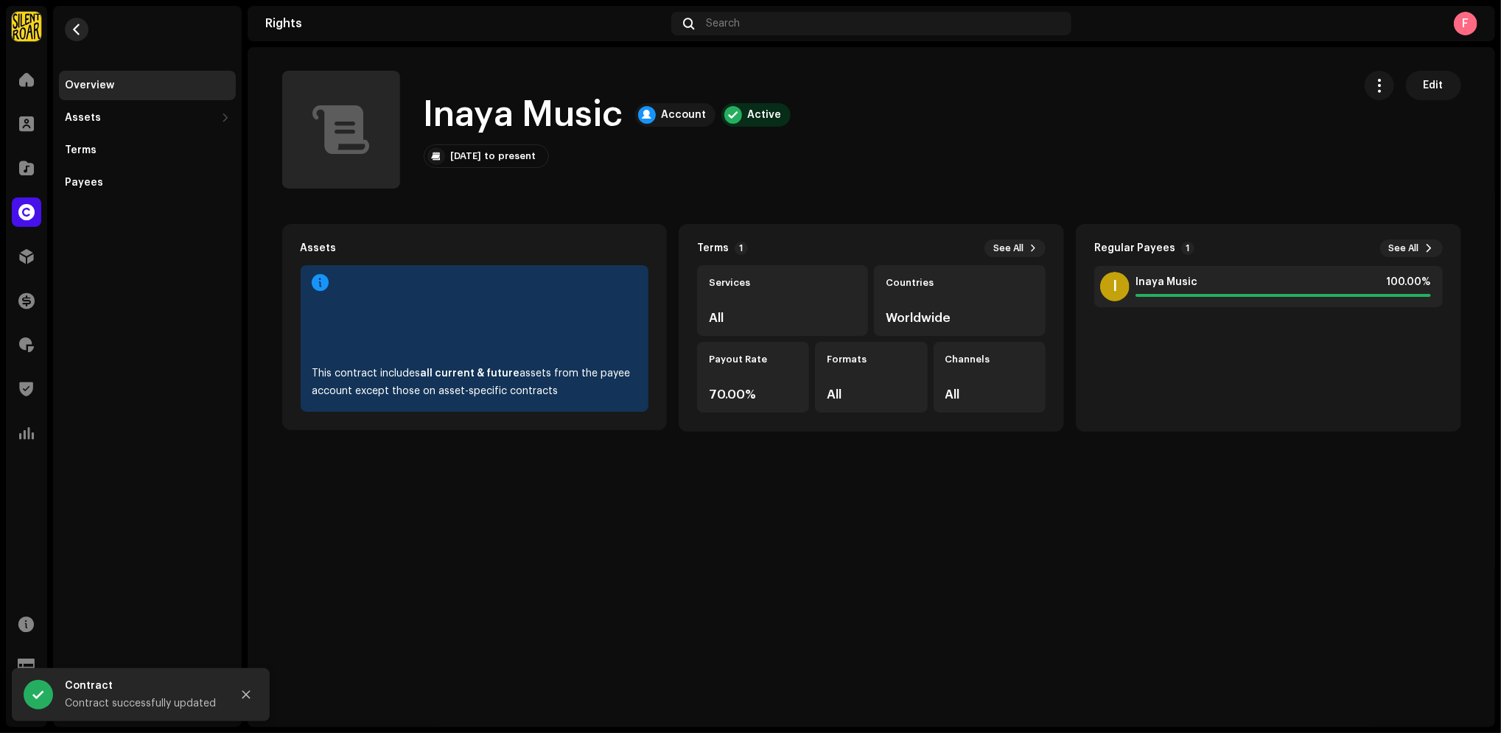
click at [72, 21] on button "button" at bounding box center [77, 30] width 24 height 24
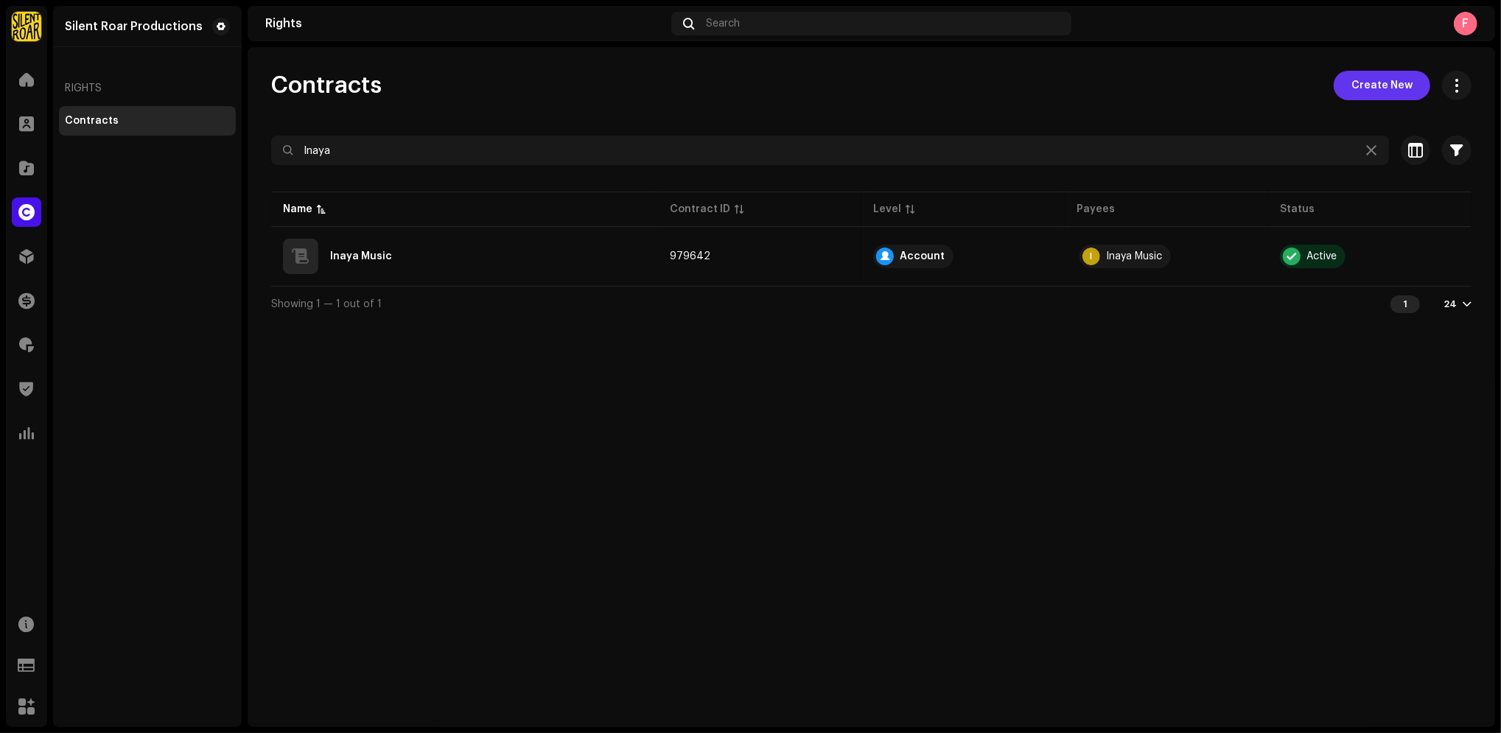
click at [1386, 87] on span "Create New" at bounding box center [1382, 85] width 61 height 29
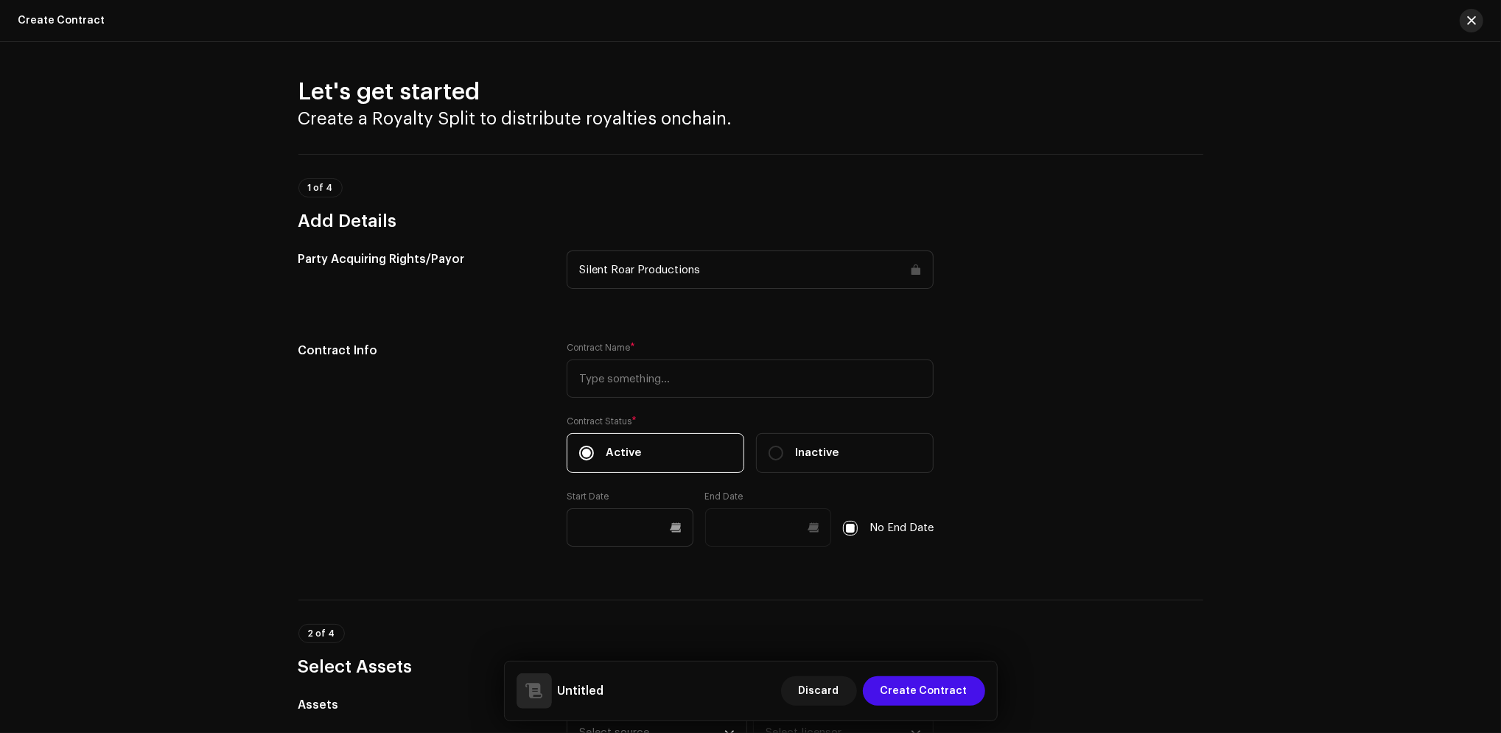
click at [1470, 24] on span "button" at bounding box center [1471, 21] width 9 height 12
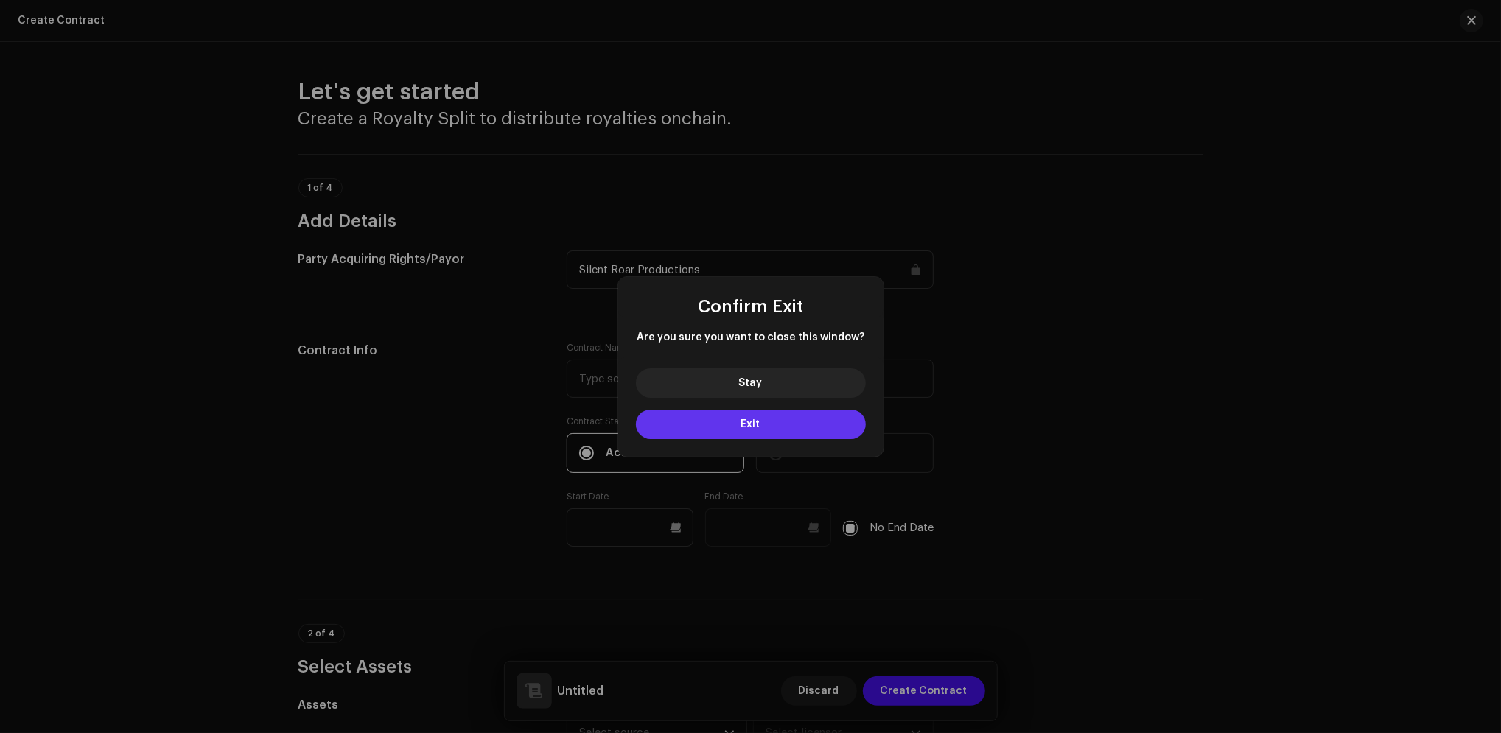
click at [759, 427] on span "Exit" at bounding box center [750, 424] width 19 height 10
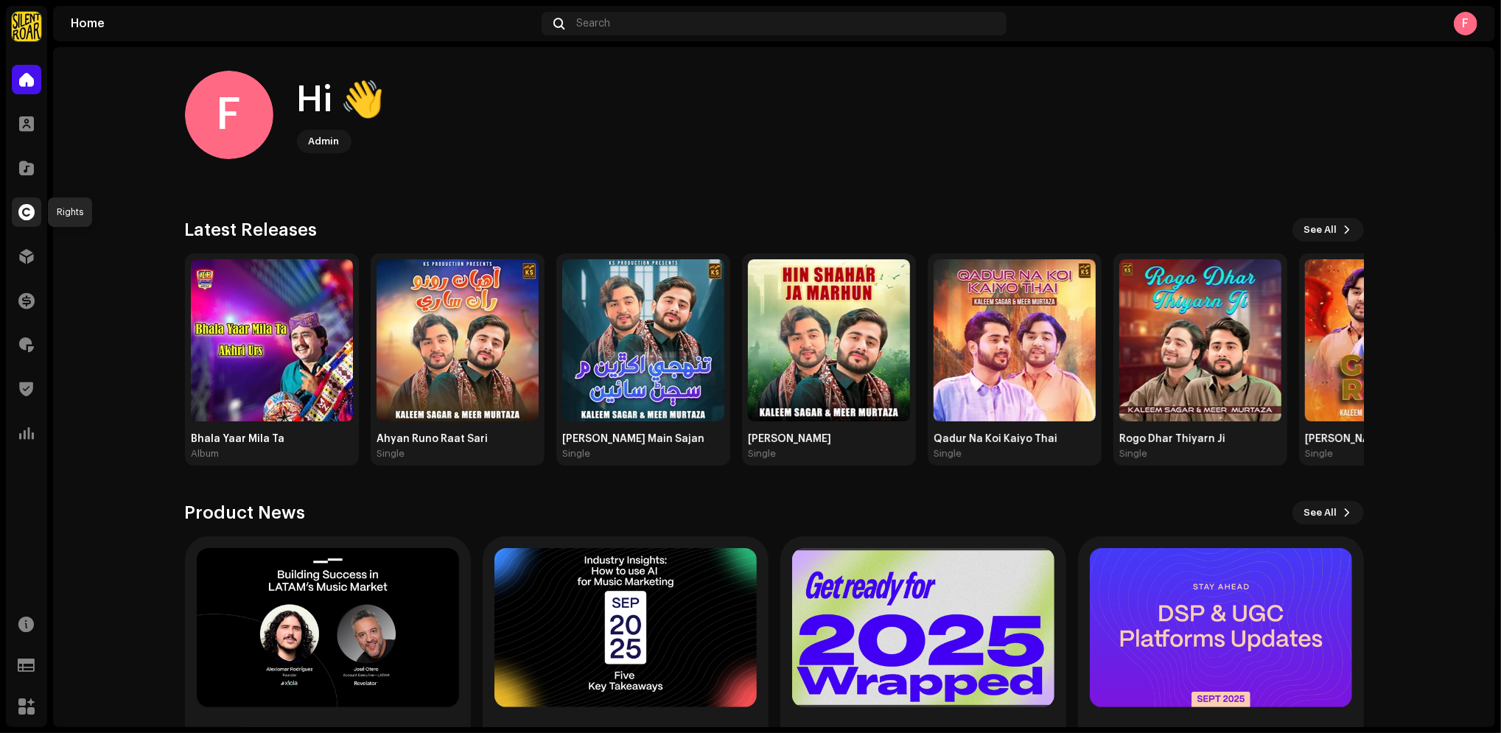
click at [27, 214] on span at bounding box center [26, 212] width 16 height 12
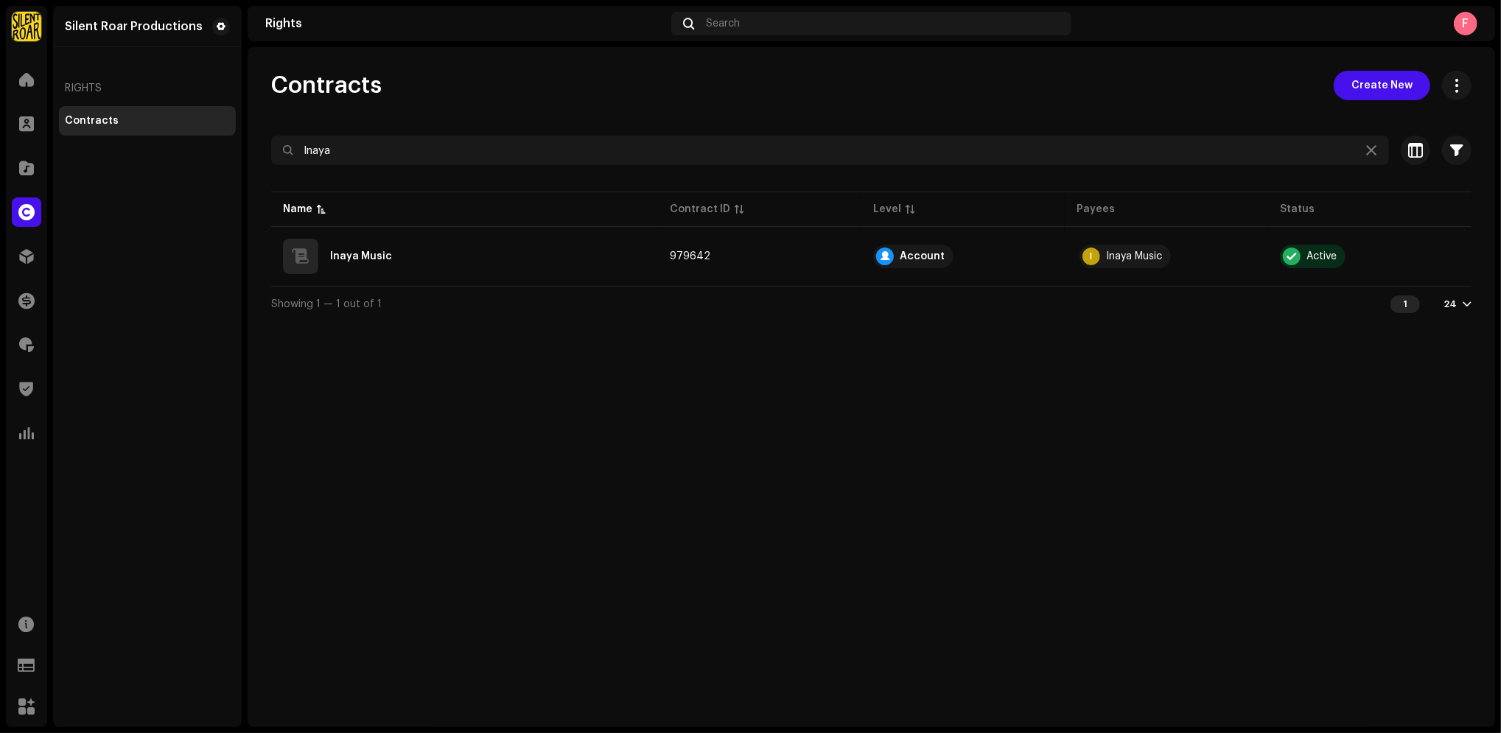
click at [1403, 305] on div "1" at bounding box center [1405, 305] width 29 height 18
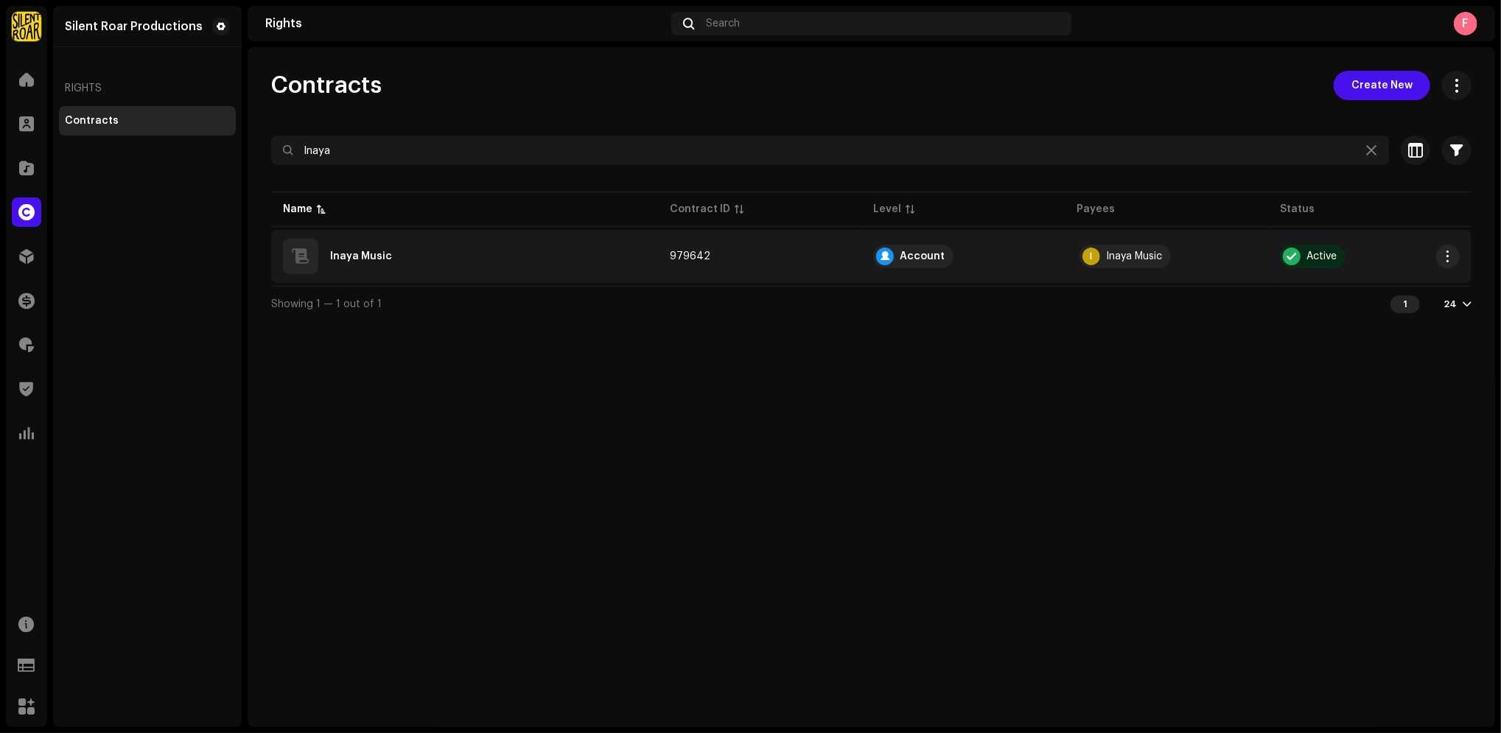
click at [403, 265] on div "Inaya Music" at bounding box center [464, 256] width 363 height 35
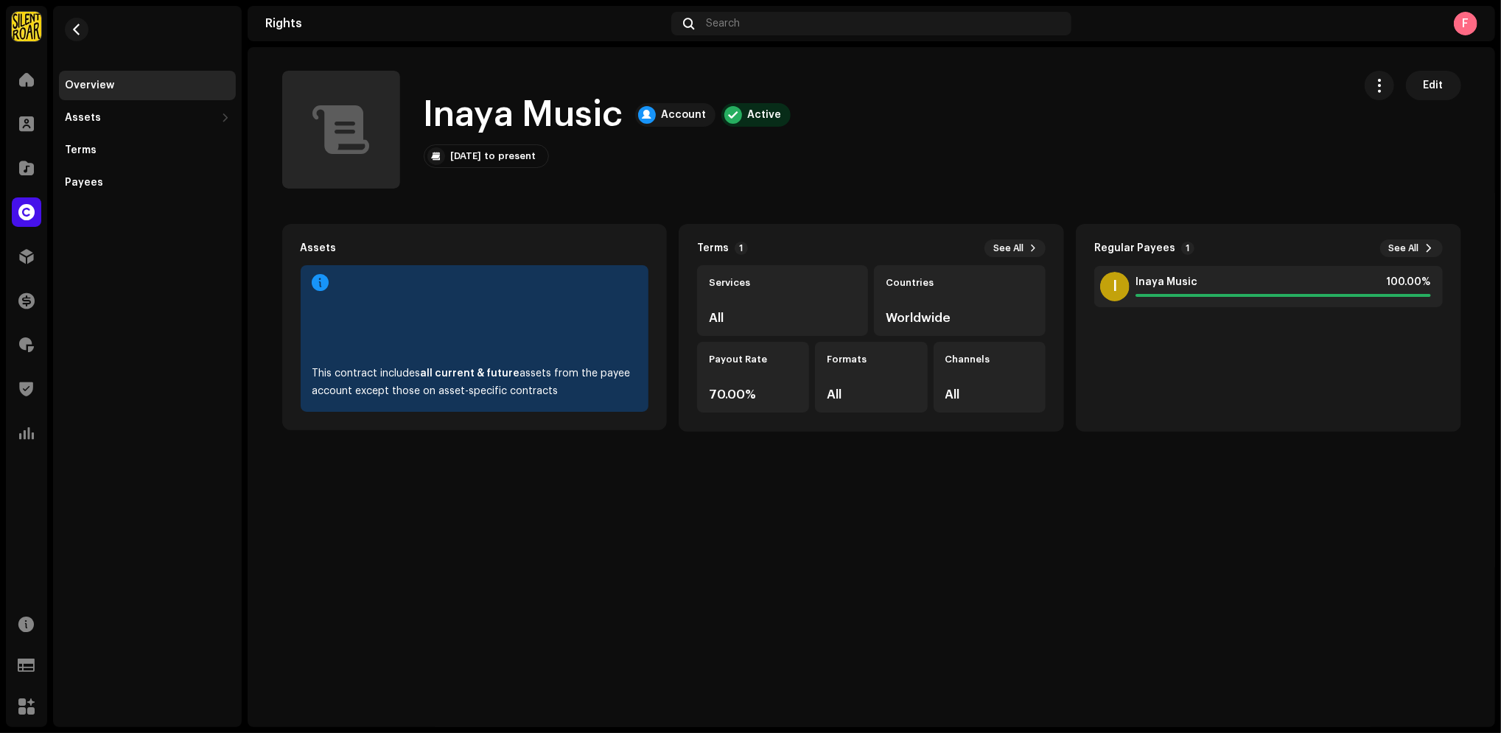
click at [95, 386] on div "Overview Assets Releases Tracks Terms Payees" at bounding box center [147, 367] width 189 height 722
click at [1466, 21] on div "F" at bounding box center [1466, 24] width 24 height 24
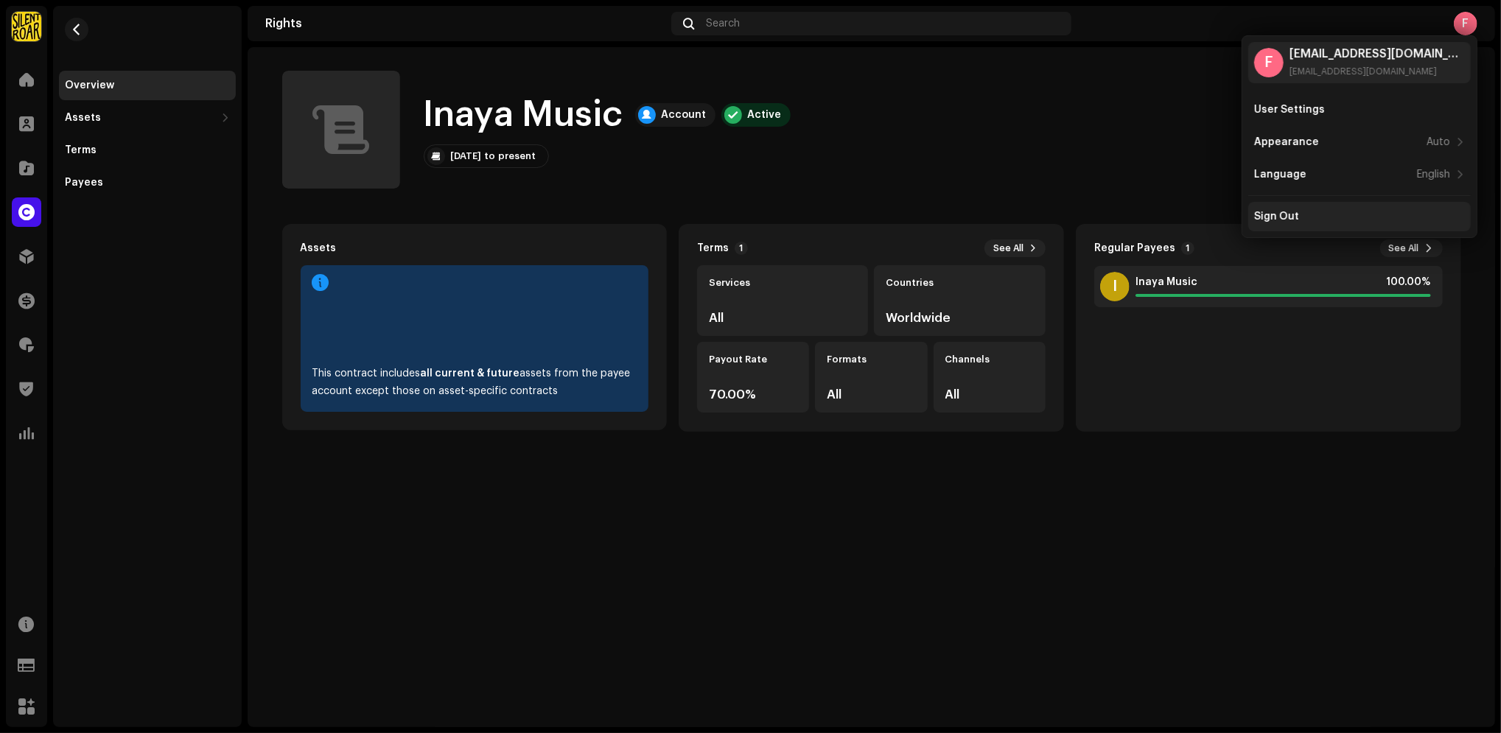
click at [1338, 211] on div "Sign Out" at bounding box center [1359, 217] width 211 height 12
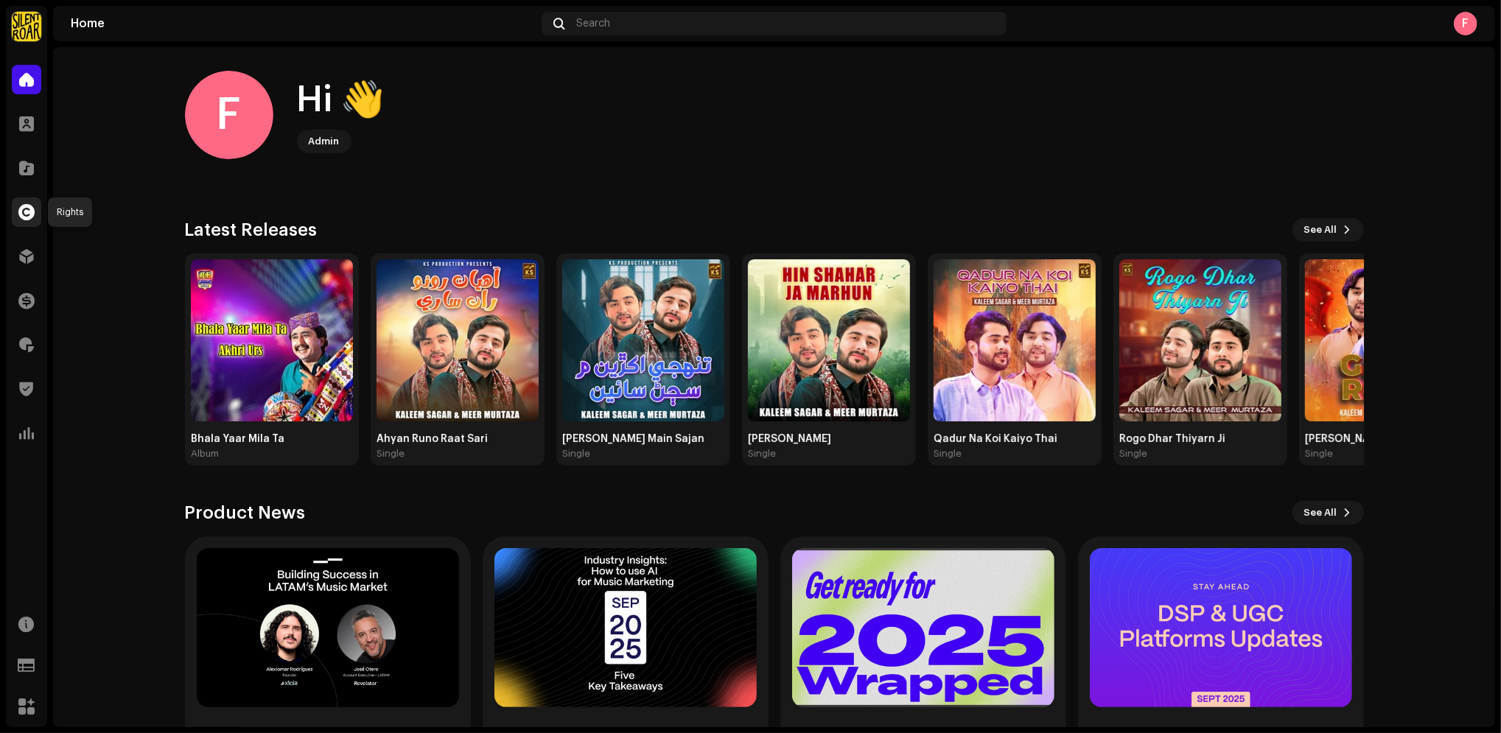
click at [28, 206] on span at bounding box center [26, 212] width 16 height 12
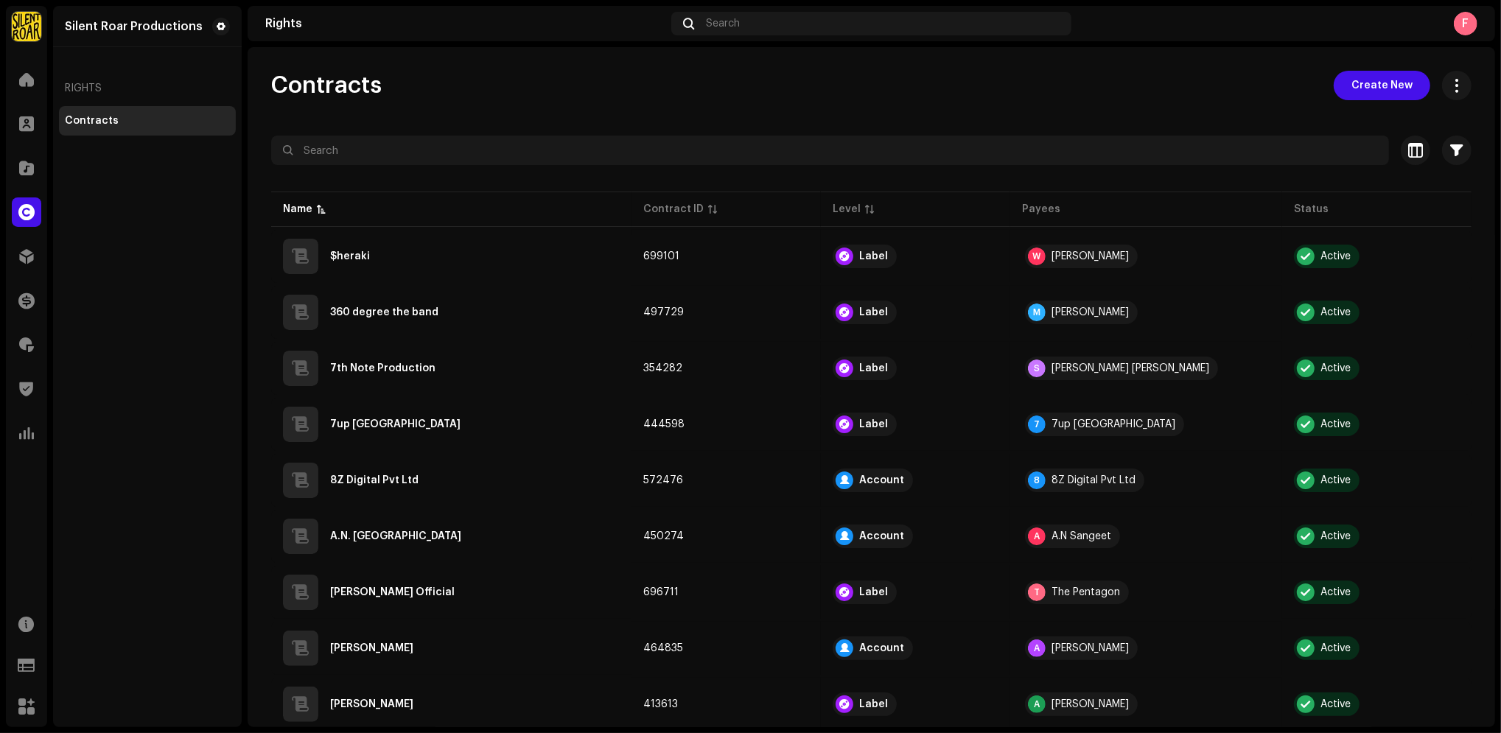
click at [1097, 97] on div "Contracts Create New" at bounding box center [871, 85] width 1201 height 29
click at [18, 211] on span at bounding box center [26, 212] width 16 height 12
click at [213, 30] on button at bounding box center [221, 27] width 18 height 18
click at [223, 27] on span at bounding box center [221, 27] width 9 height 12
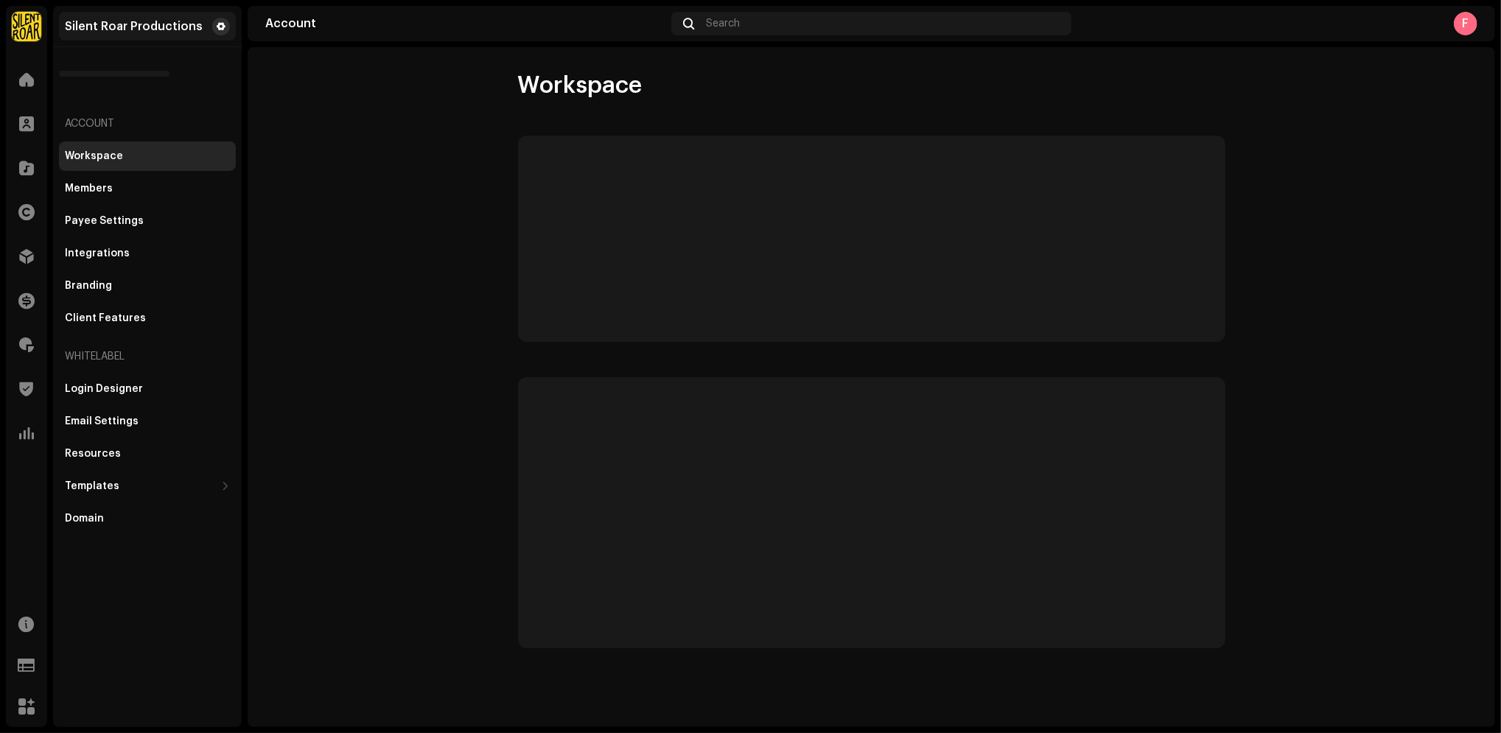
click at [225, 34] on button at bounding box center [221, 27] width 18 height 18
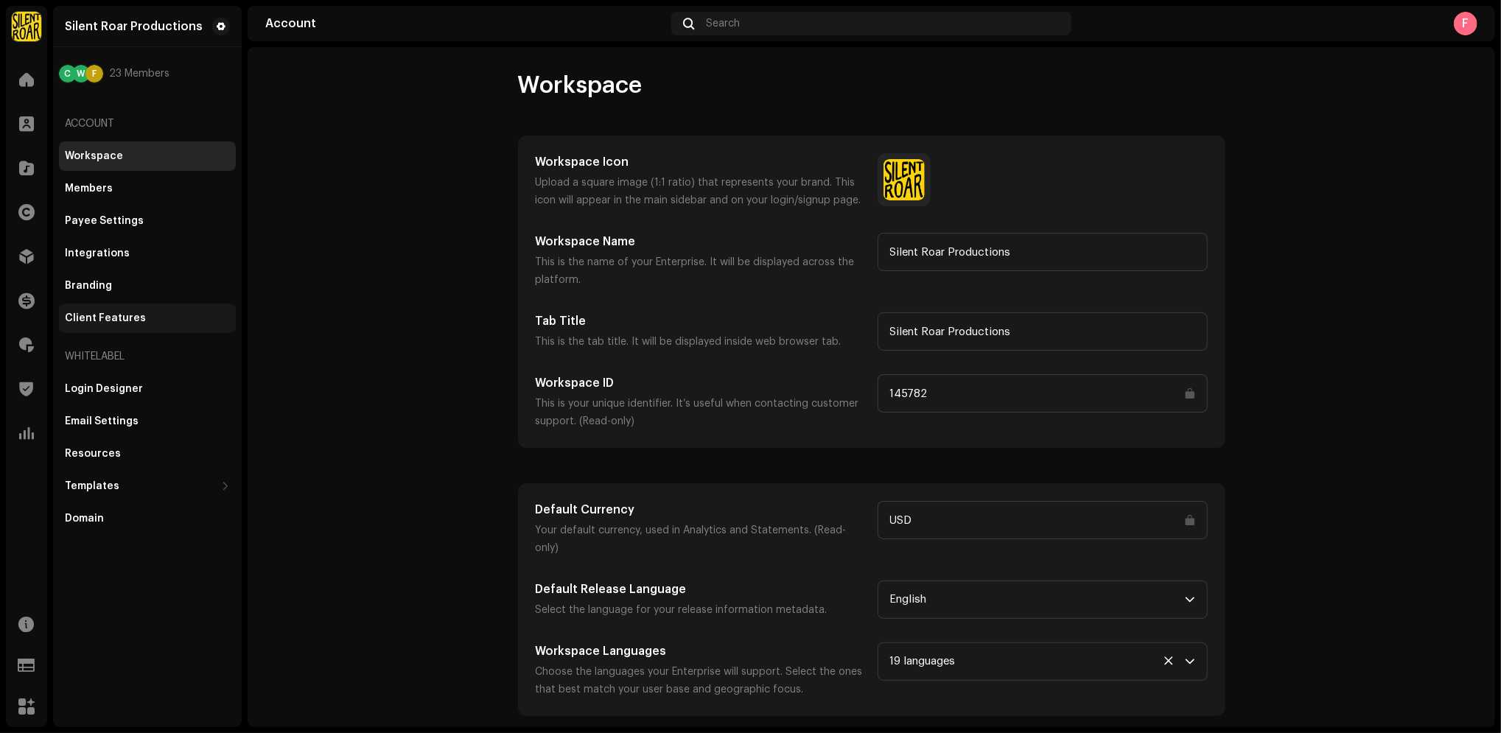
click at [114, 329] on div "Client Features" at bounding box center [147, 318] width 177 height 29
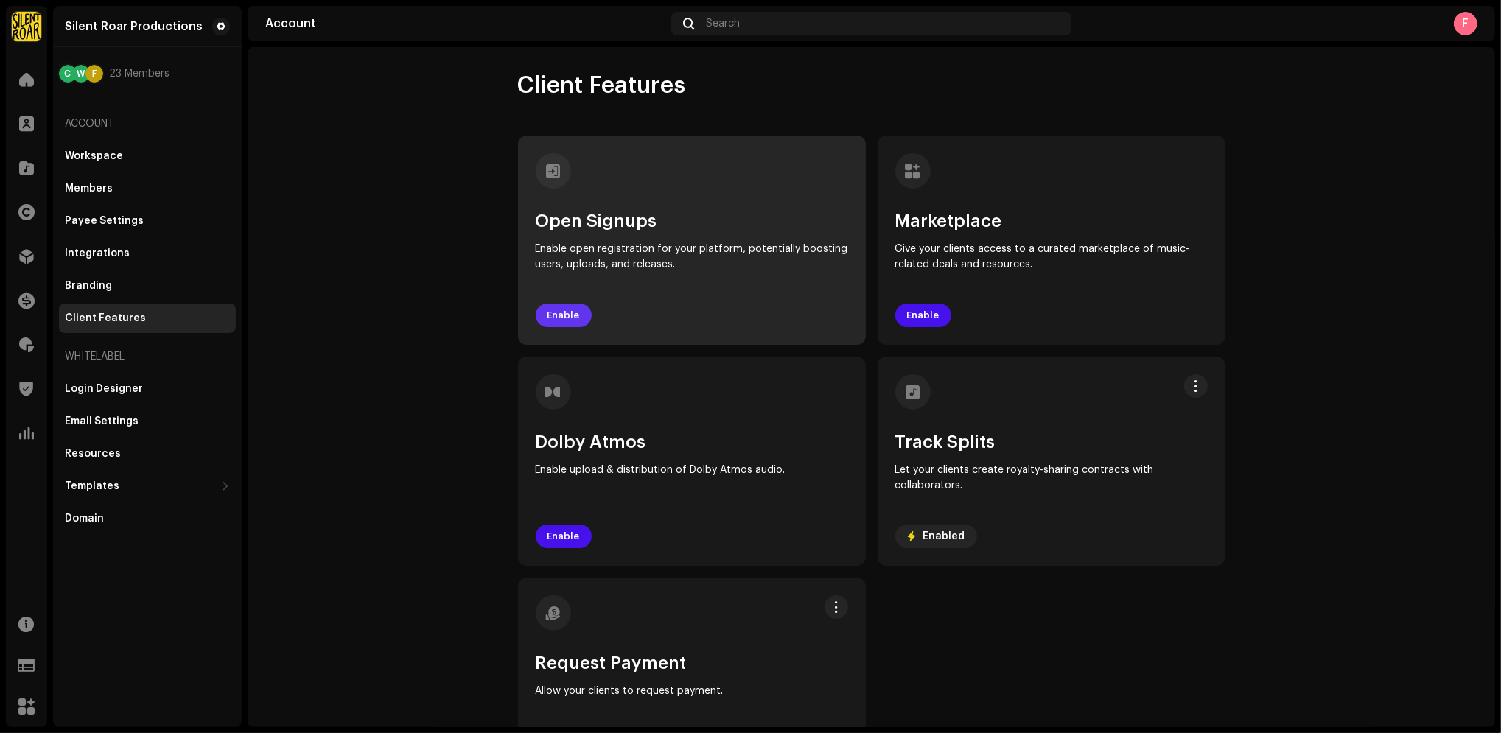
click at [575, 319] on button "Enable" at bounding box center [564, 316] width 56 height 24
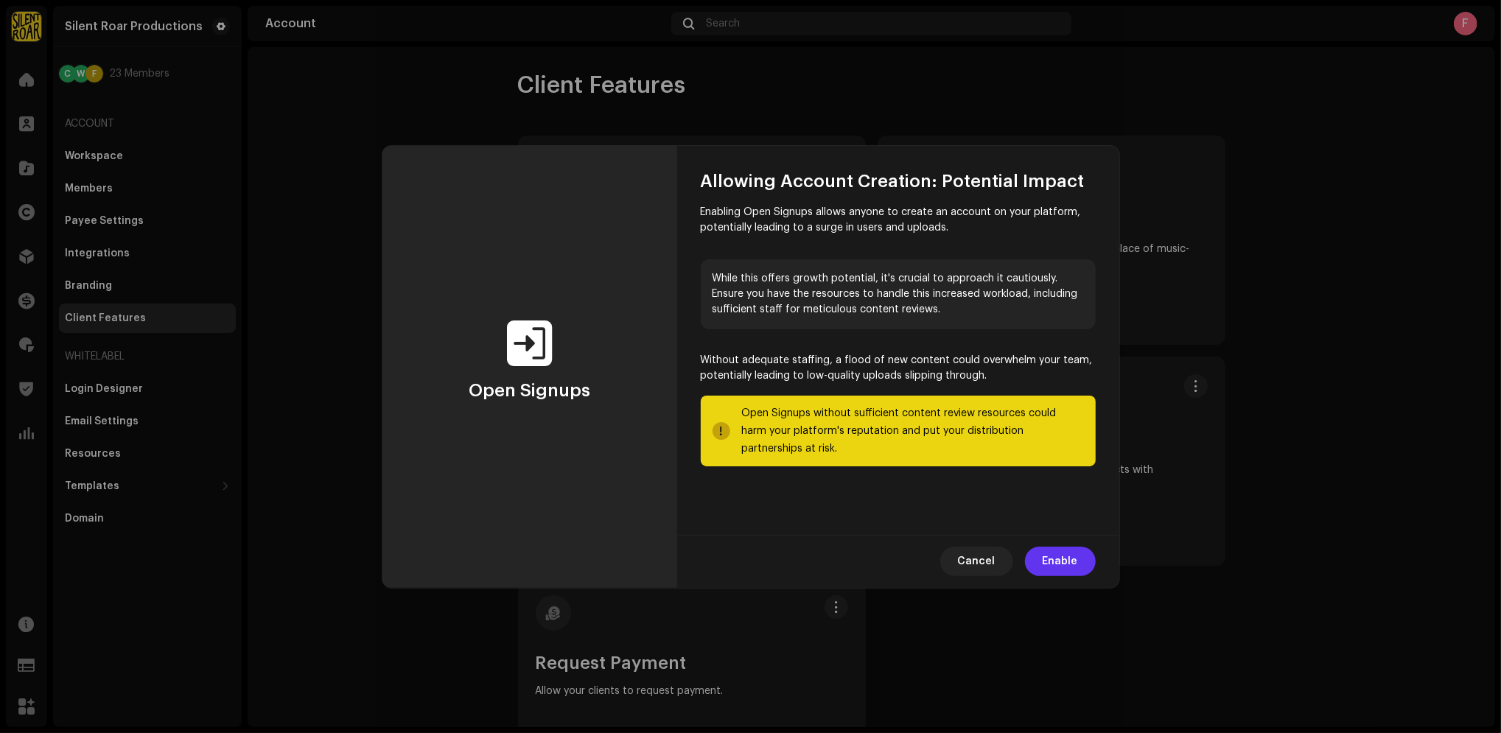
click at [1052, 555] on span "Enable" at bounding box center [1060, 561] width 35 height 29
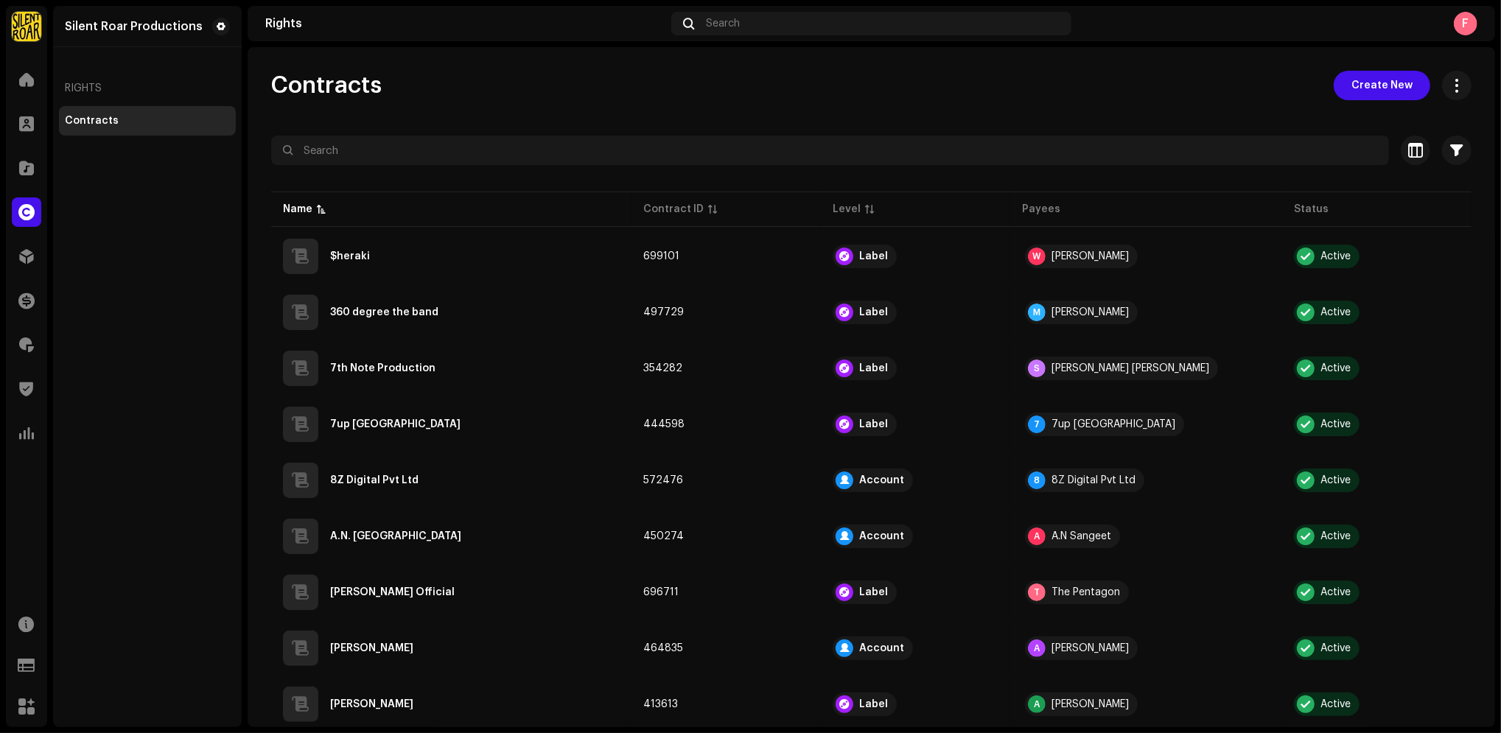
click at [1459, 24] on div "F" at bounding box center [1466, 24] width 24 height 24
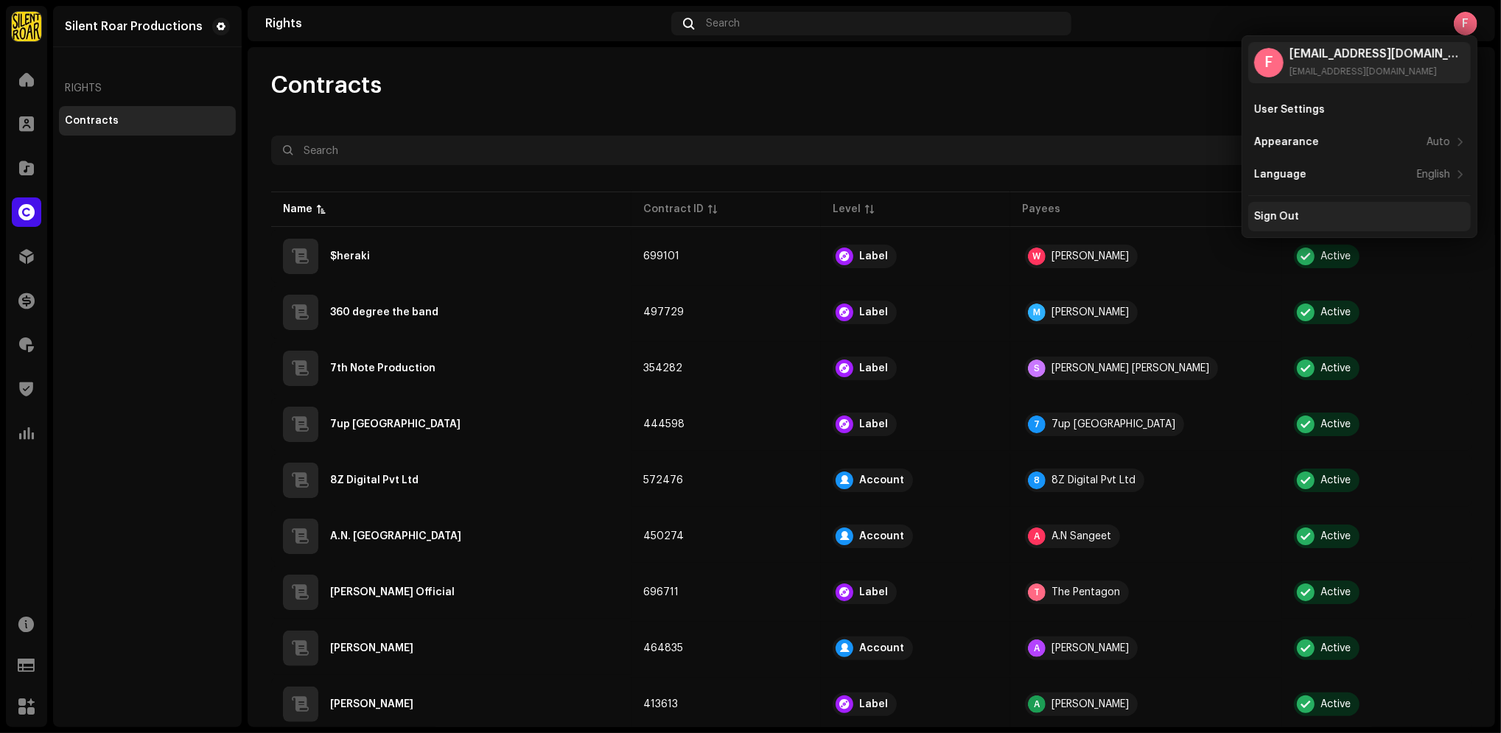
click at [1340, 221] on div "Sign Out" at bounding box center [1359, 217] width 211 height 12
